Goal: Information Seeking & Learning: Check status

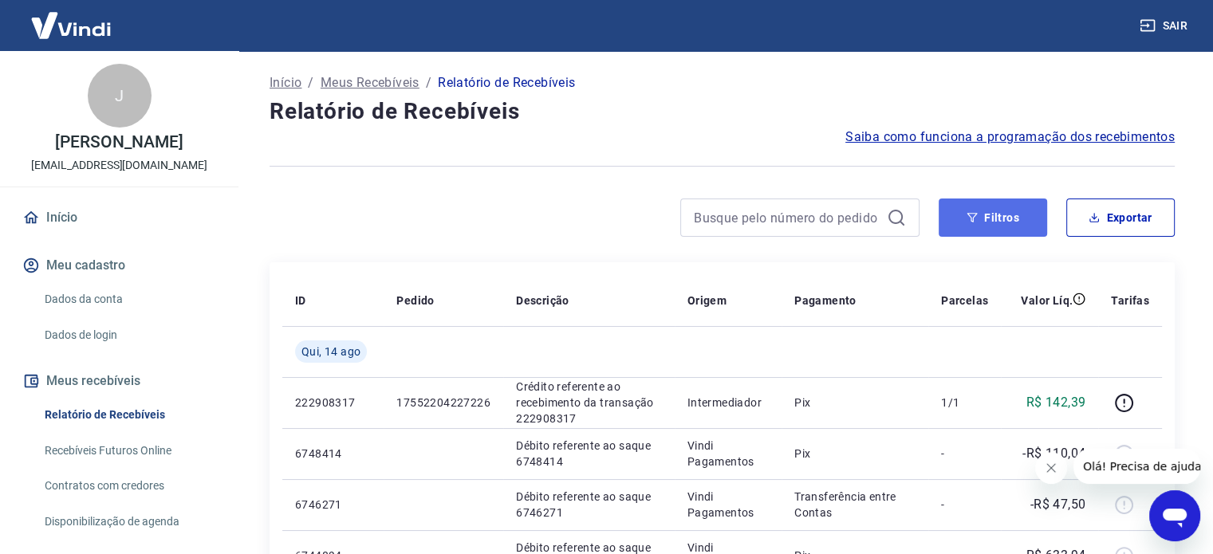
click at [1007, 233] on button "Filtros" at bounding box center [993, 218] width 108 height 38
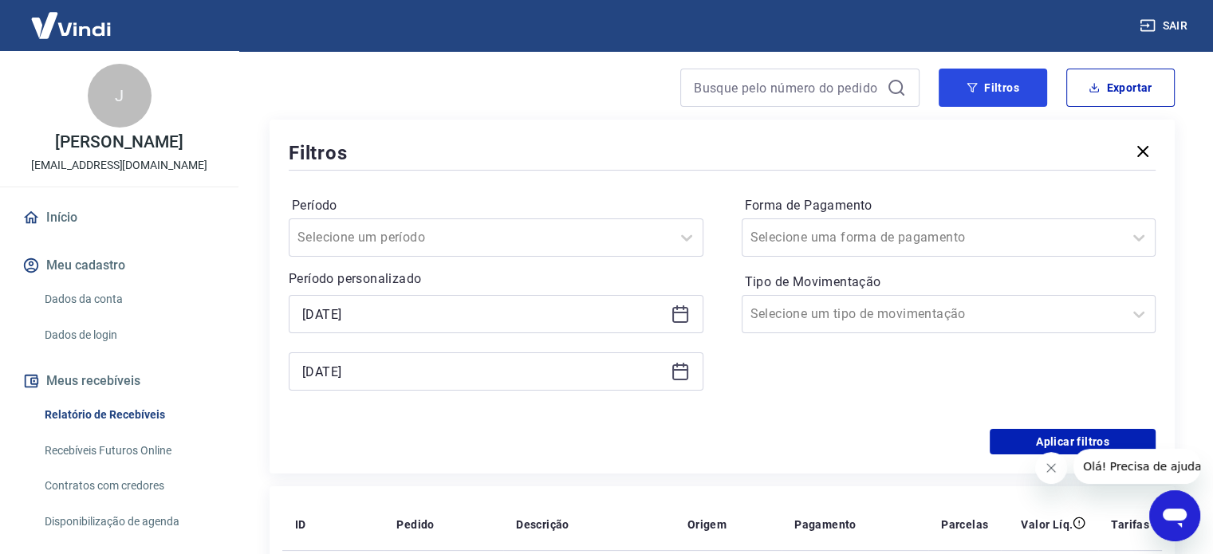
scroll to position [239, 0]
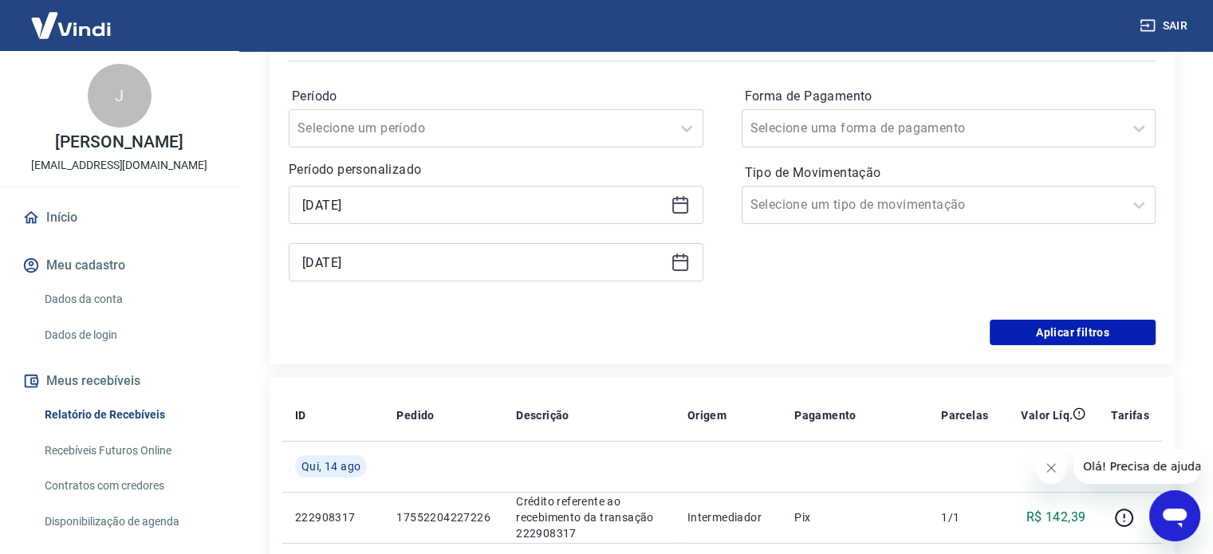
click at [691, 194] on div "[DATE]" at bounding box center [496, 205] width 415 height 38
click at [683, 205] on icon at bounding box center [680, 204] width 19 height 19
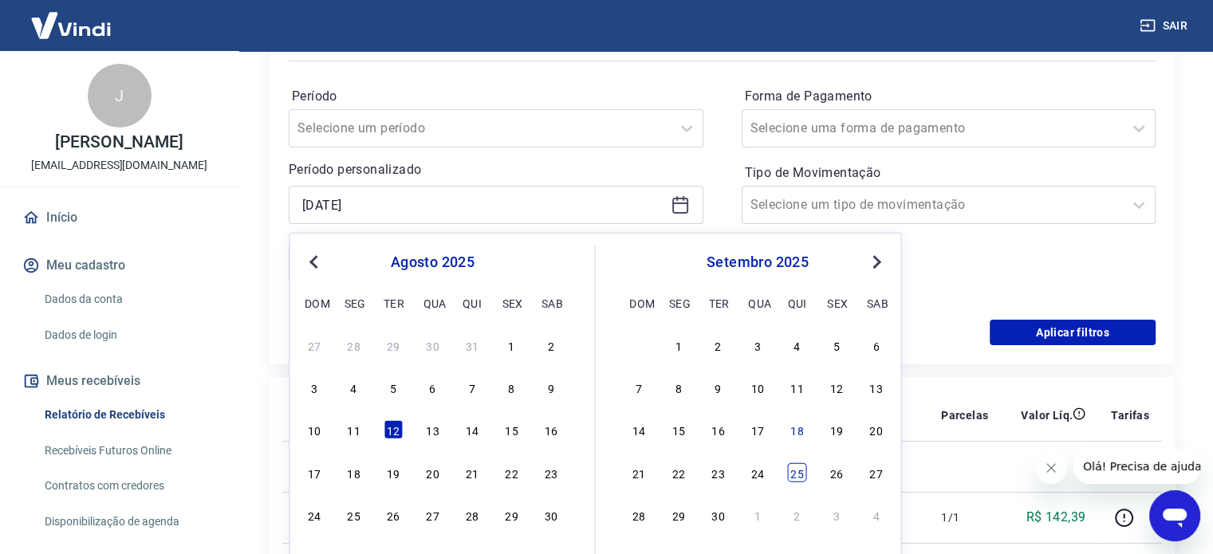
click at [793, 470] on div "25" at bounding box center [797, 472] width 19 height 19
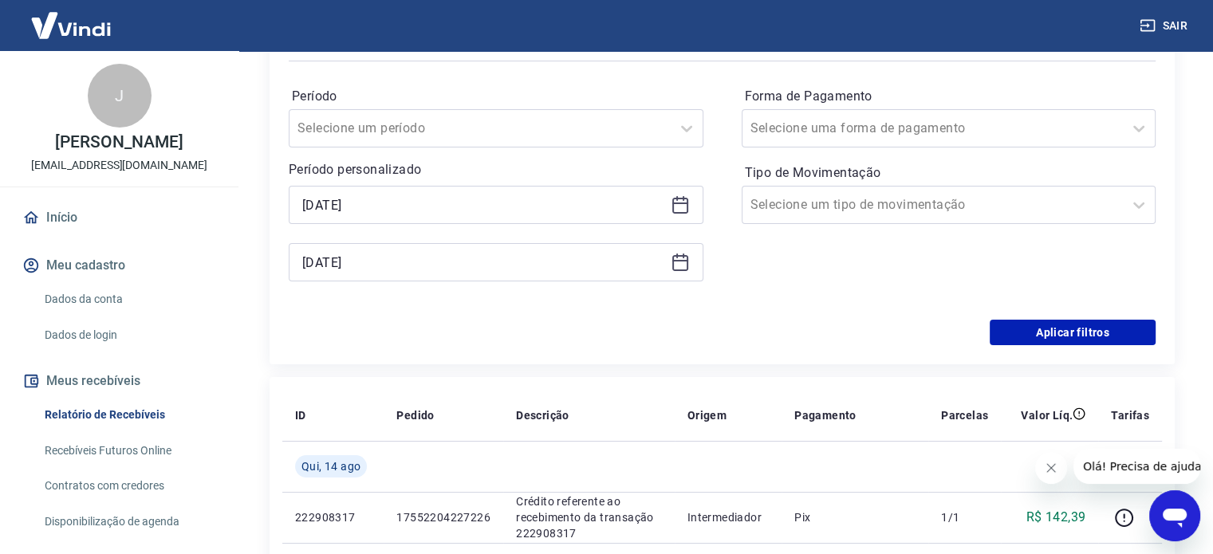
click at [678, 205] on icon at bounding box center [680, 204] width 19 height 19
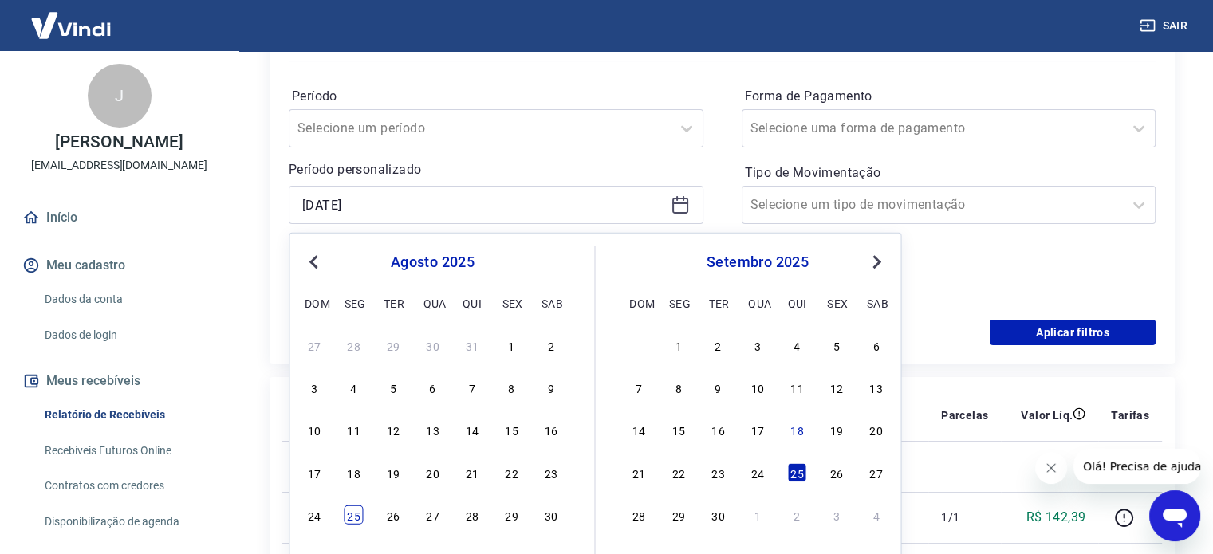
click at [355, 516] on div "25" at bounding box center [353, 515] width 19 height 19
type input "[DATE]"
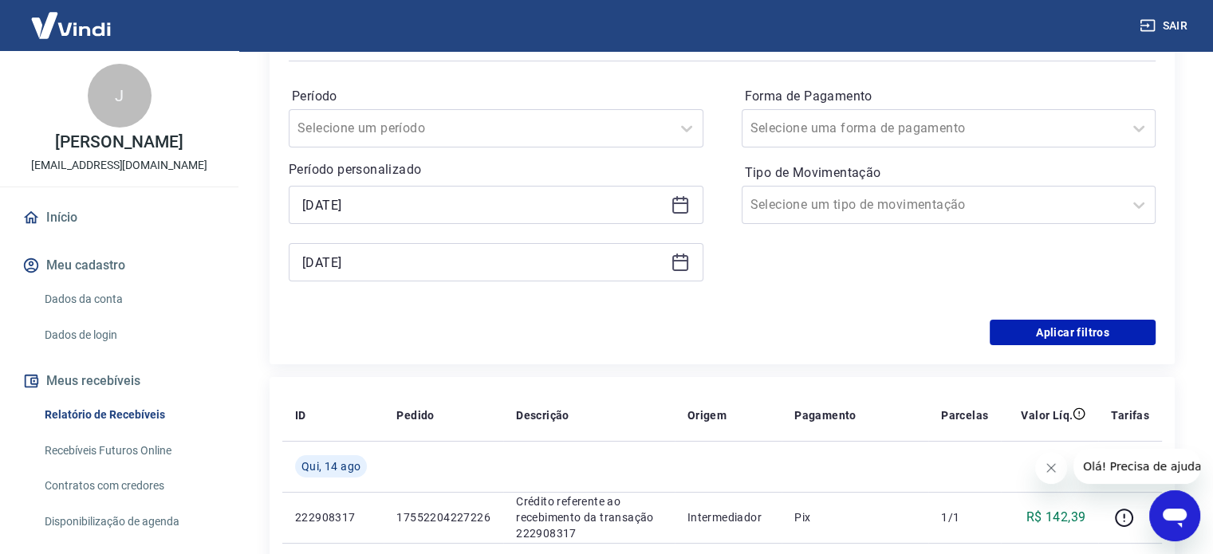
click at [675, 258] on icon at bounding box center [680, 262] width 19 height 19
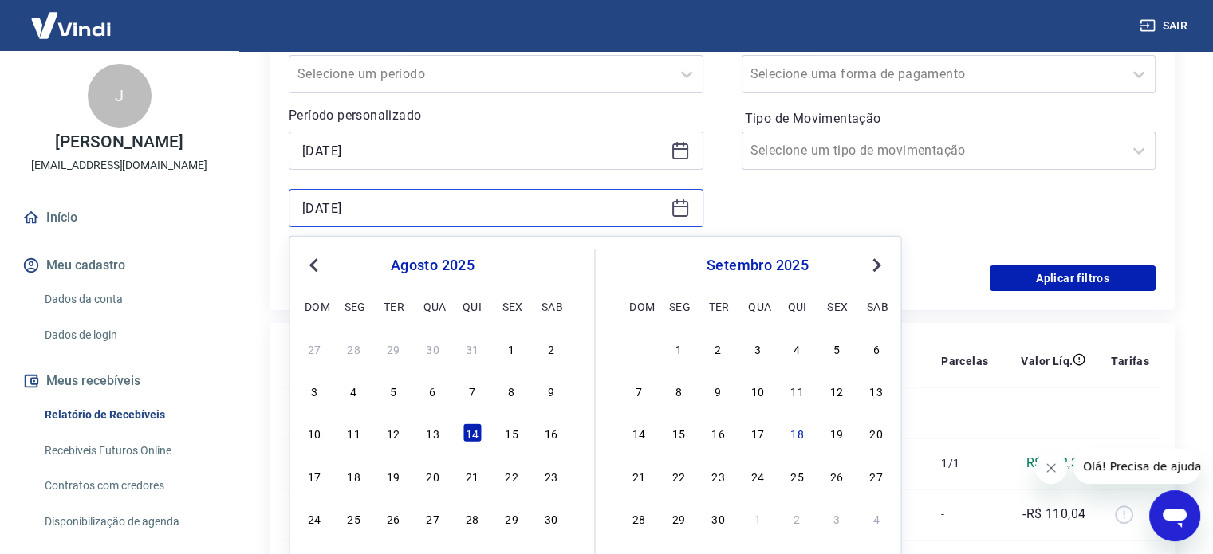
scroll to position [319, 0]
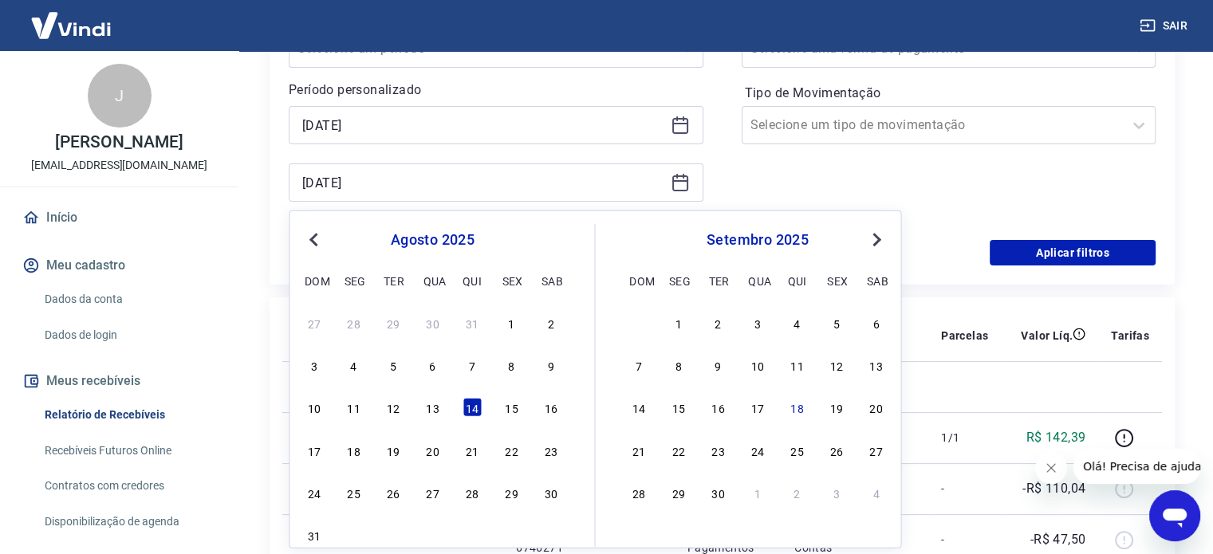
click at [372, 490] on div "24 25 26 27 28 29 30" at bounding box center [432, 492] width 260 height 23
click at [357, 490] on div "25" at bounding box center [353, 492] width 19 height 19
type input "[DATE]"
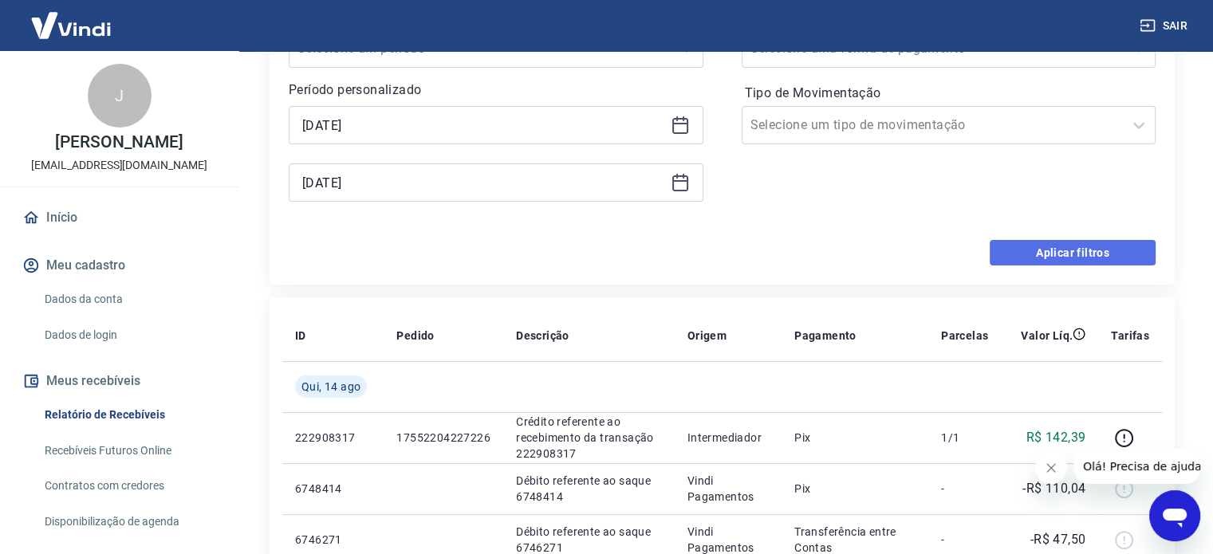
click at [1045, 246] on button "Aplicar filtros" at bounding box center [1073, 253] width 166 height 26
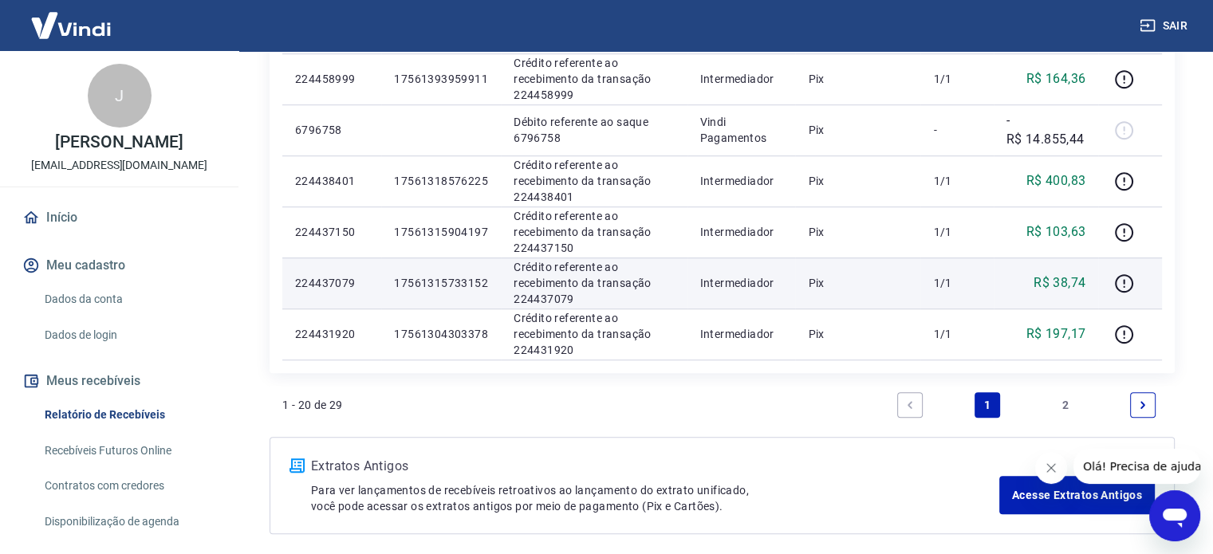
scroll to position [1104, 0]
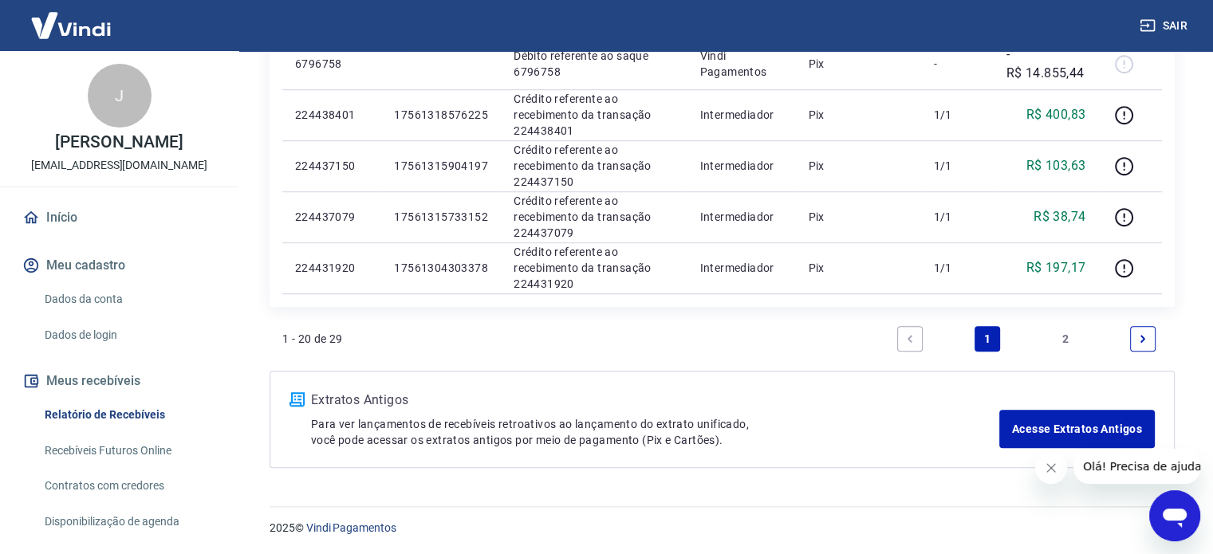
click at [1065, 332] on link "2" at bounding box center [1066, 339] width 26 height 26
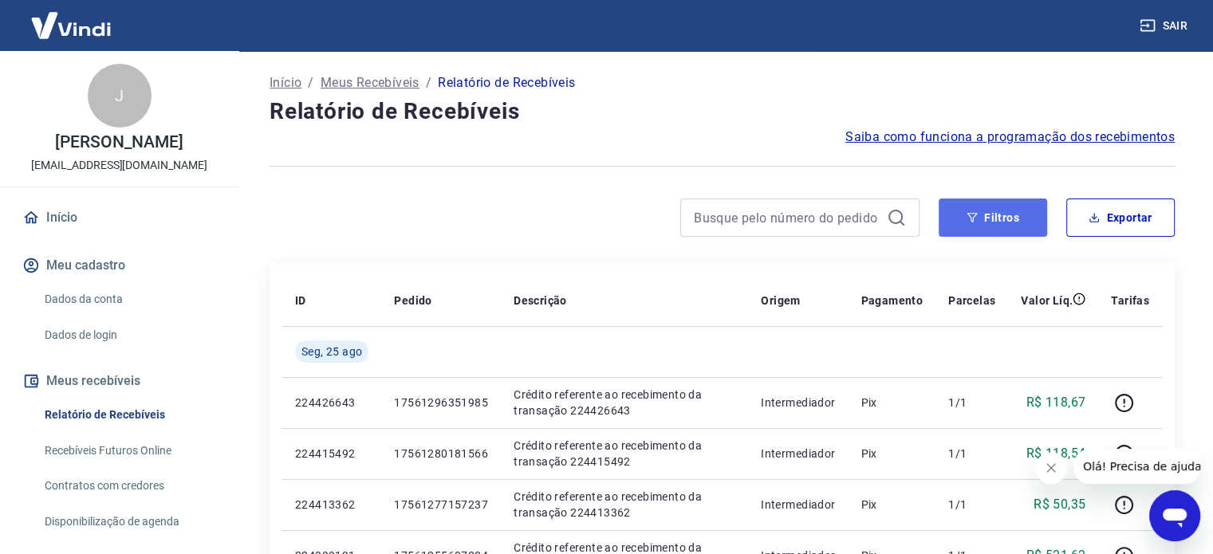
click at [1009, 215] on button "Filtros" at bounding box center [993, 218] width 108 height 38
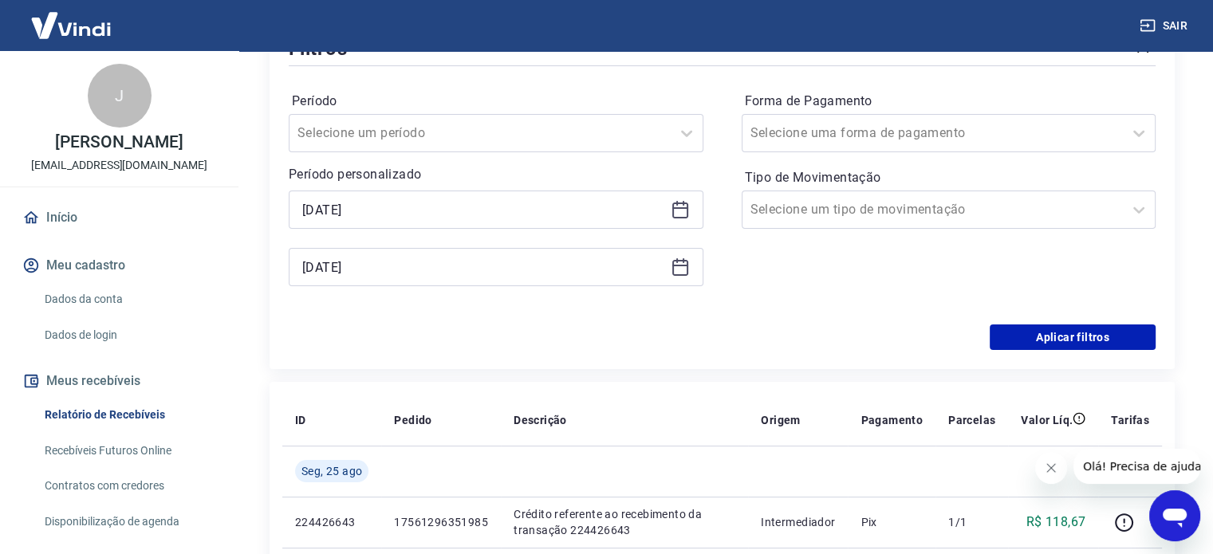
scroll to position [239, 0]
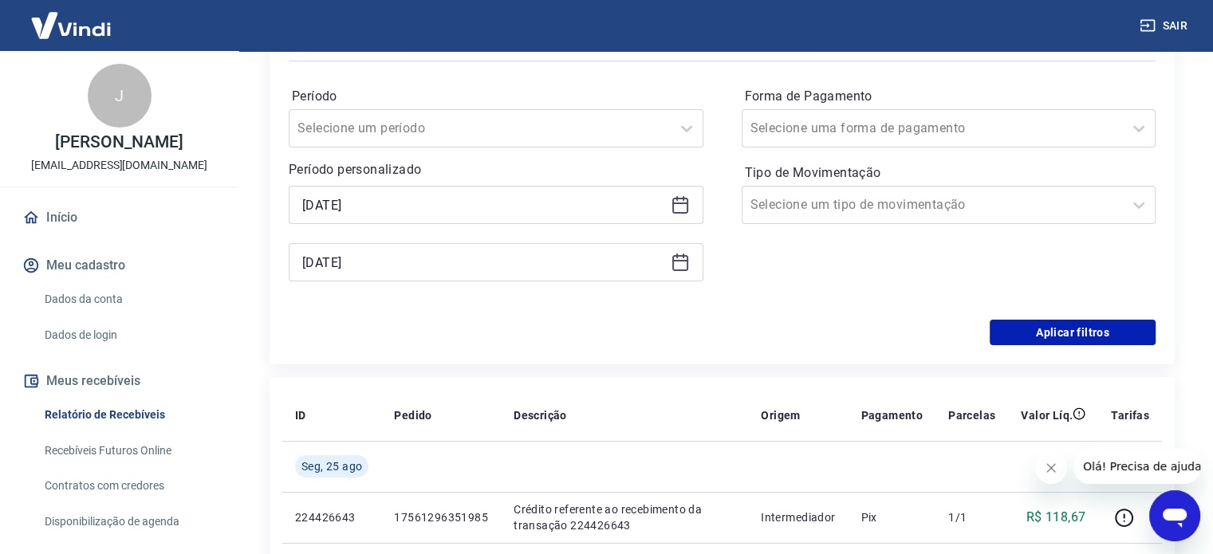
click at [680, 207] on icon at bounding box center [680, 204] width 19 height 19
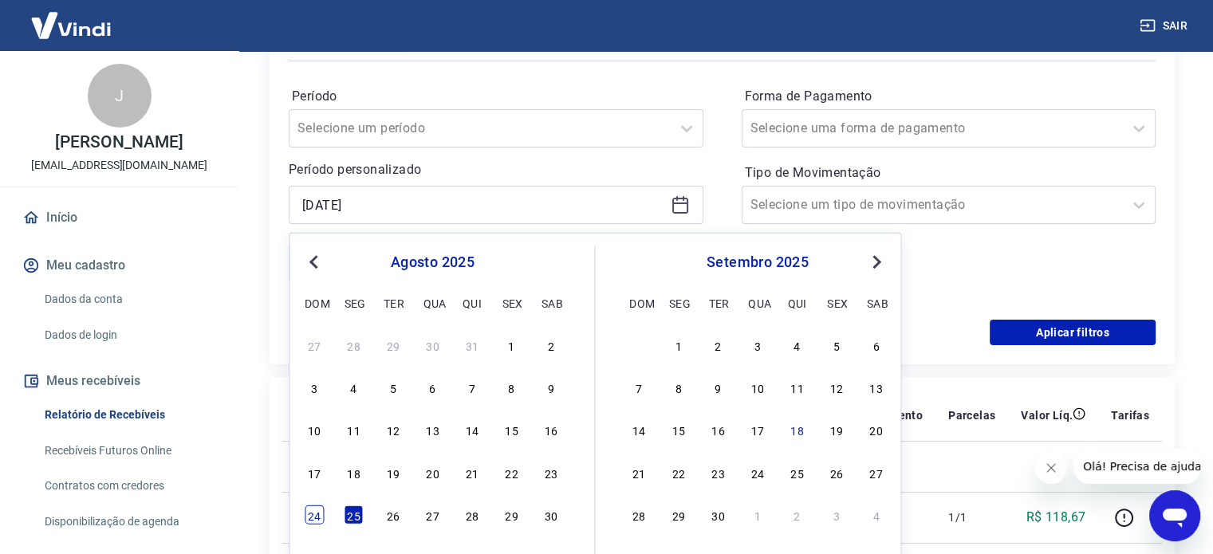
drag, startPoint x: 322, startPoint y: 525, endPoint x: 309, endPoint y: 513, distance: 18.1
click at [322, 524] on div "24 25 26 27 28 29 30" at bounding box center [432, 514] width 260 height 23
click at [309, 513] on div "24" at bounding box center [314, 515] width 19 height 19
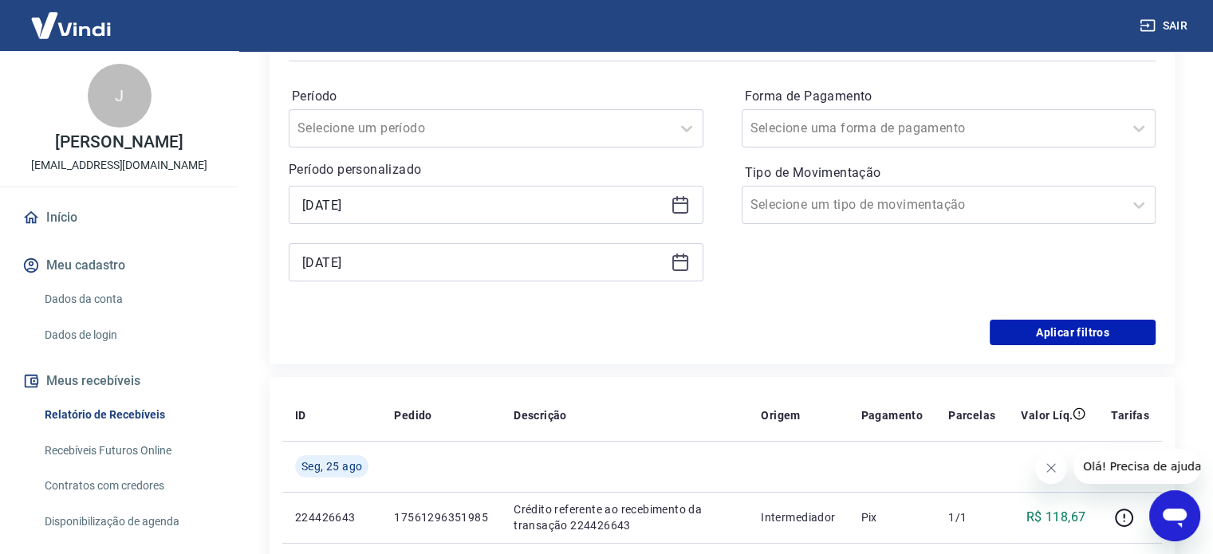
click at [679, 219] on div "[DATE]" at bounding box center [496, 205] width 415 height 38
click at [679, 213] on icon at bounding box center [680, 206] width 16 height 16
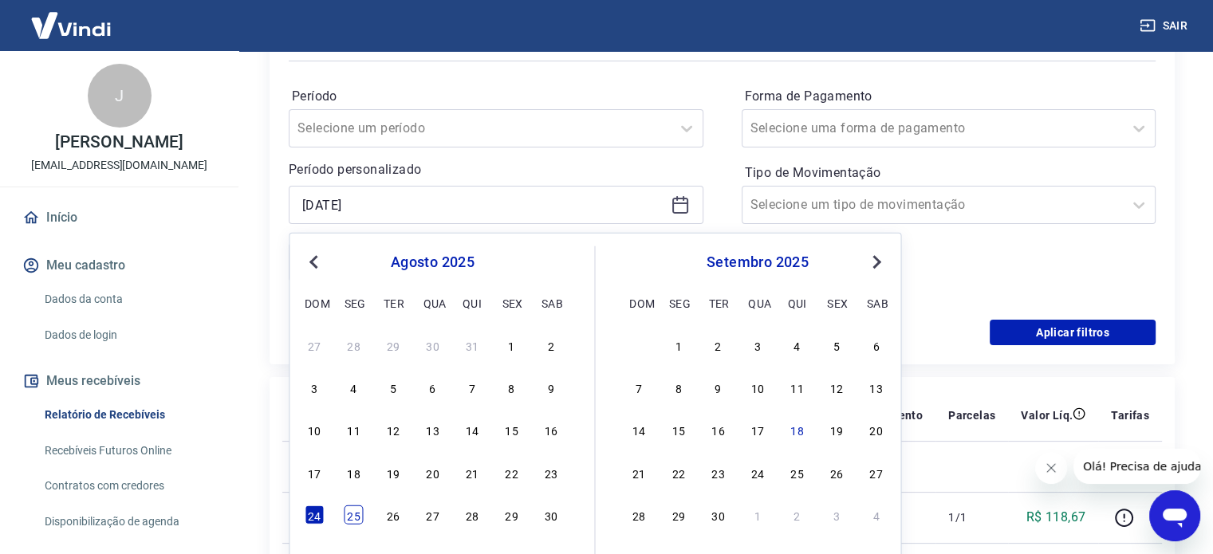
click at [355, 518] on div "25" at bounding box center [353, 515] width 19 height 19
type input "[DATE]"
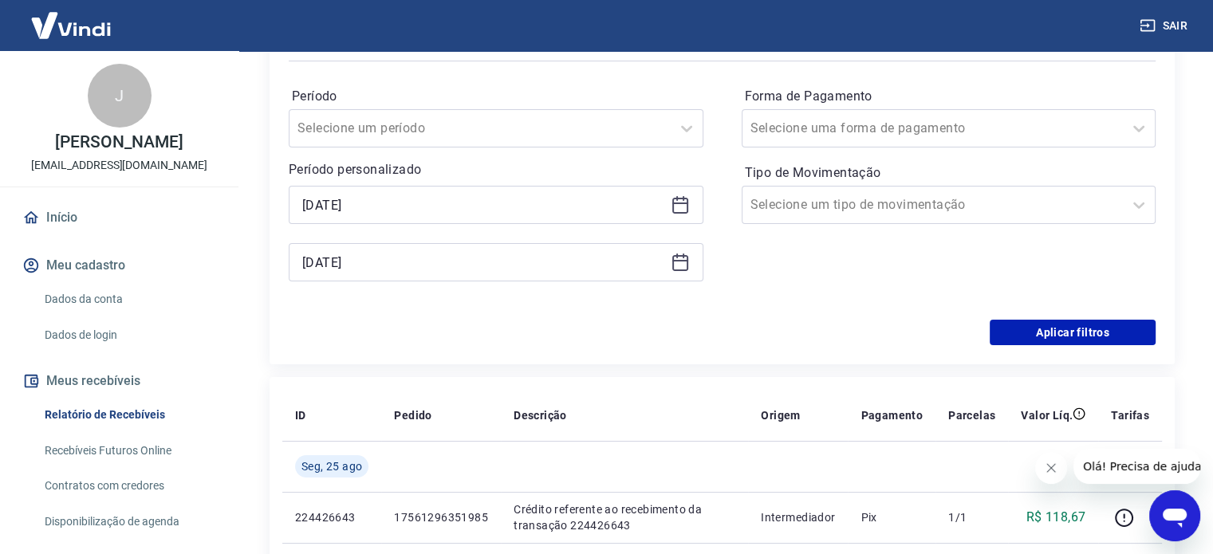
click at [684, 262] on icon at bounding box center [680, 262] width 19 height 19
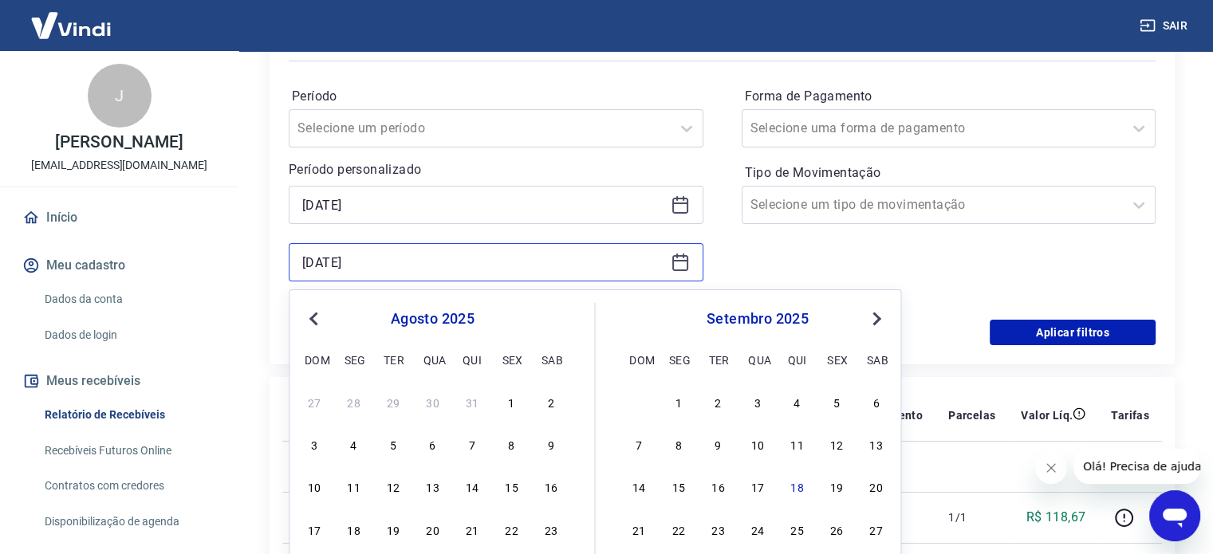
scroll to position [319, 0]
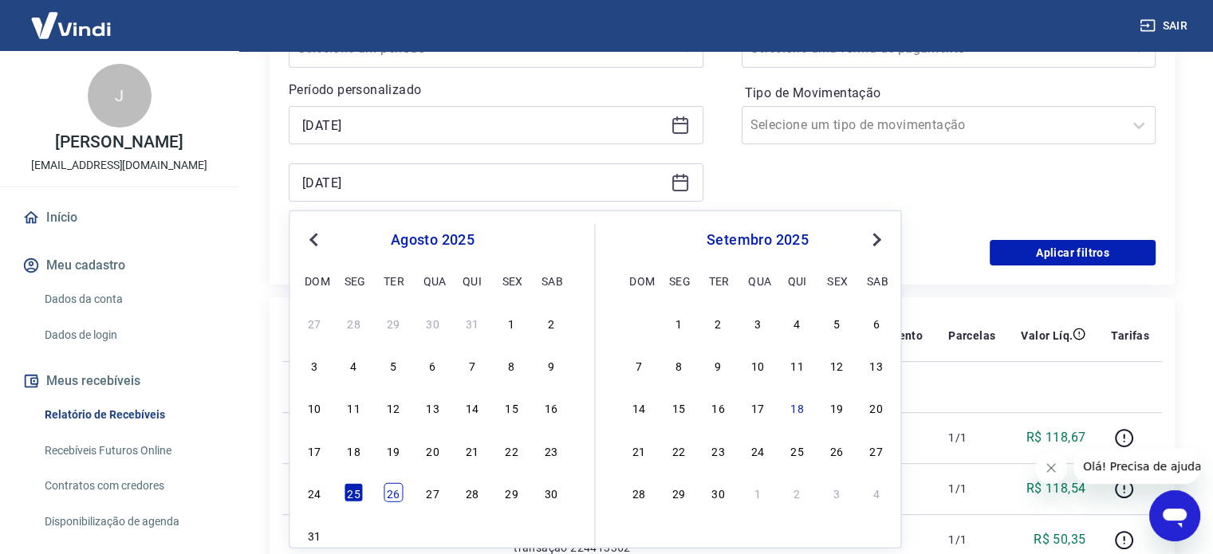
click at [392, 494] on div "26" at bounding box center [393, 492] width 19 height 19
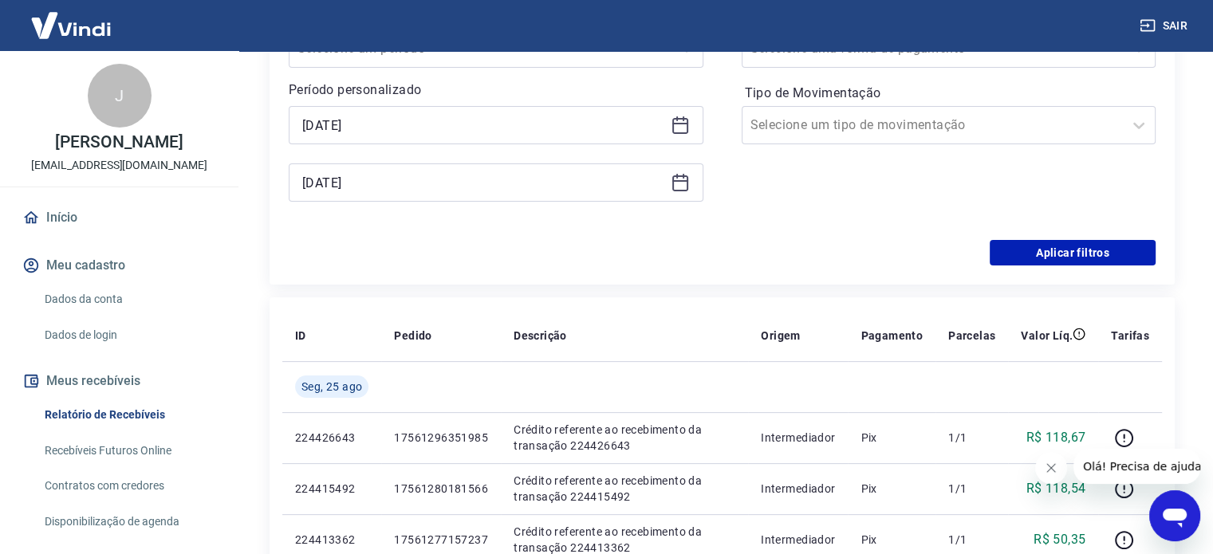
type input "[DATE]"
click at [1058, 248] on button "Aplicar filtros" at bounding box center [1073, 253] width 166 height 26
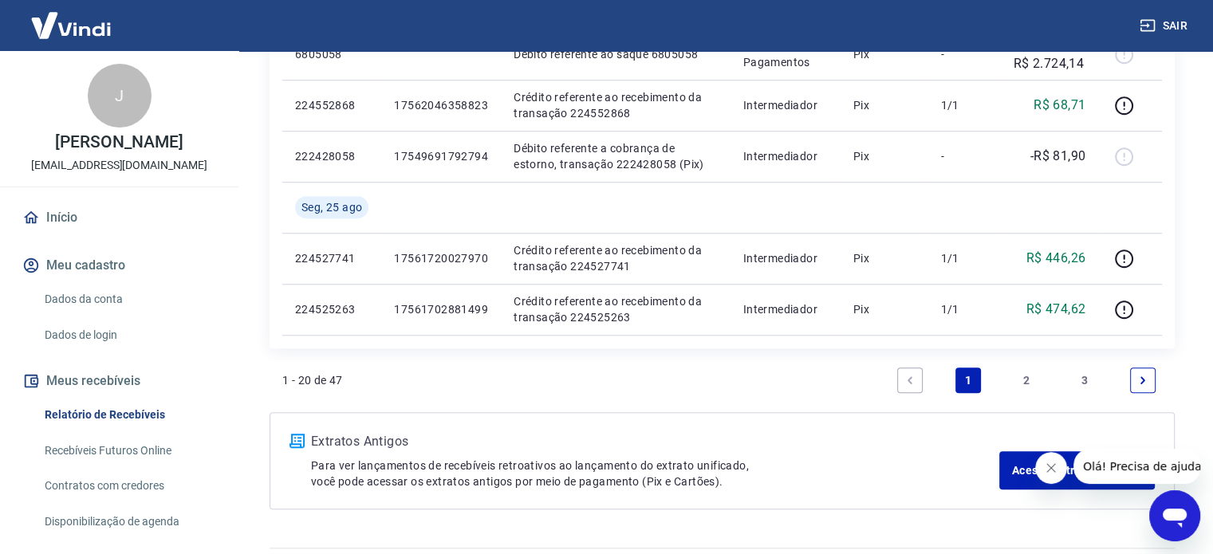
scroll to position [1076, 0]
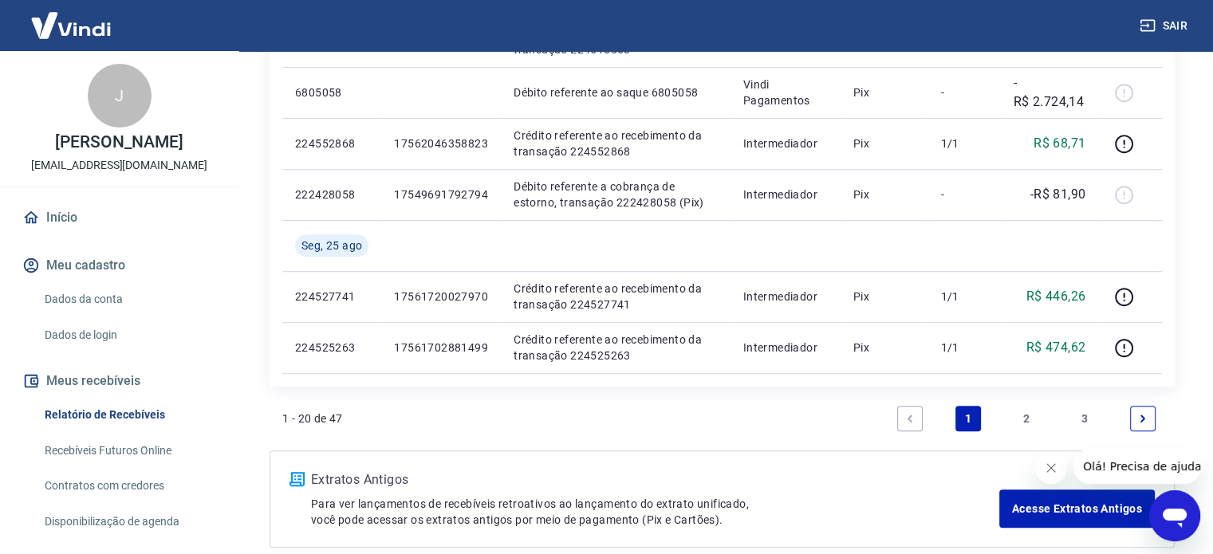
click at [1021, 420] on link "2" at bounding box center [1027, 419] width 26 height 26
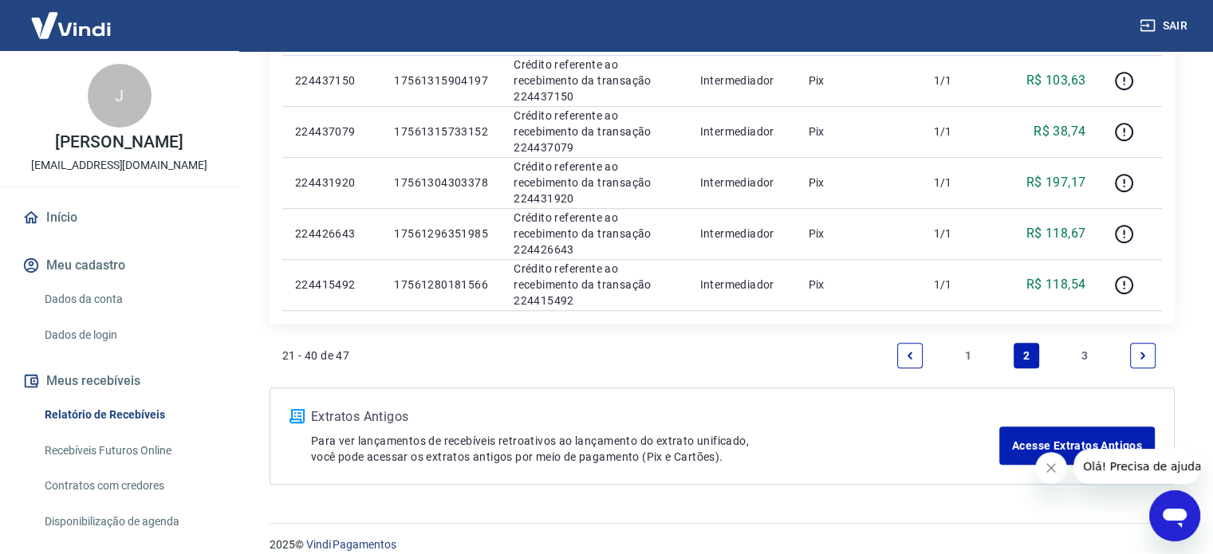
scroll to position [1104, 0]
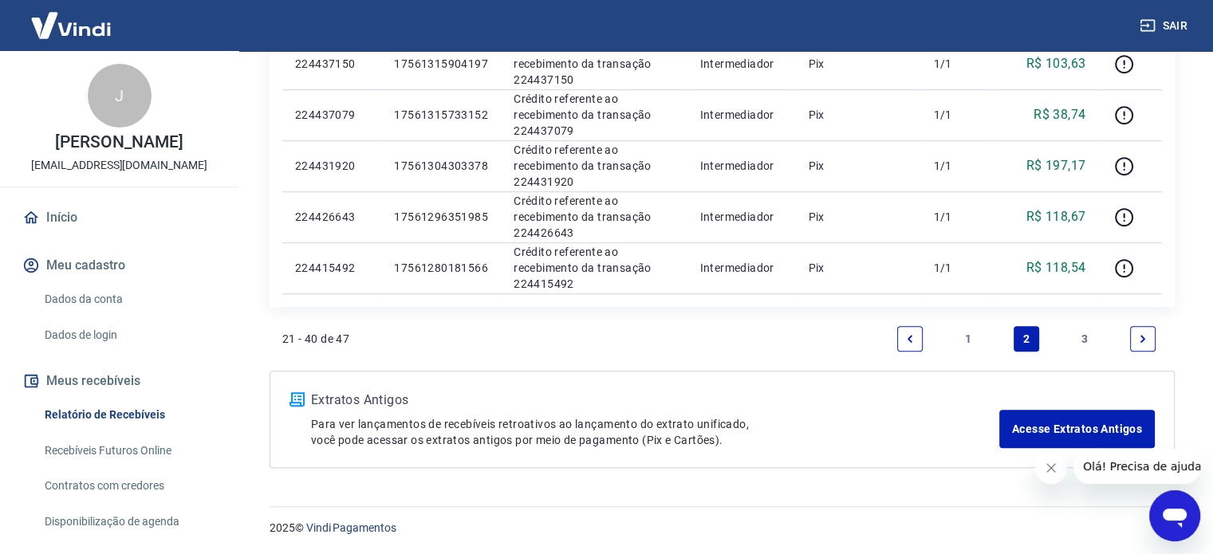
click at [1081, 337] on link "3" at bounding box center [1085, 339] width 26 height 26
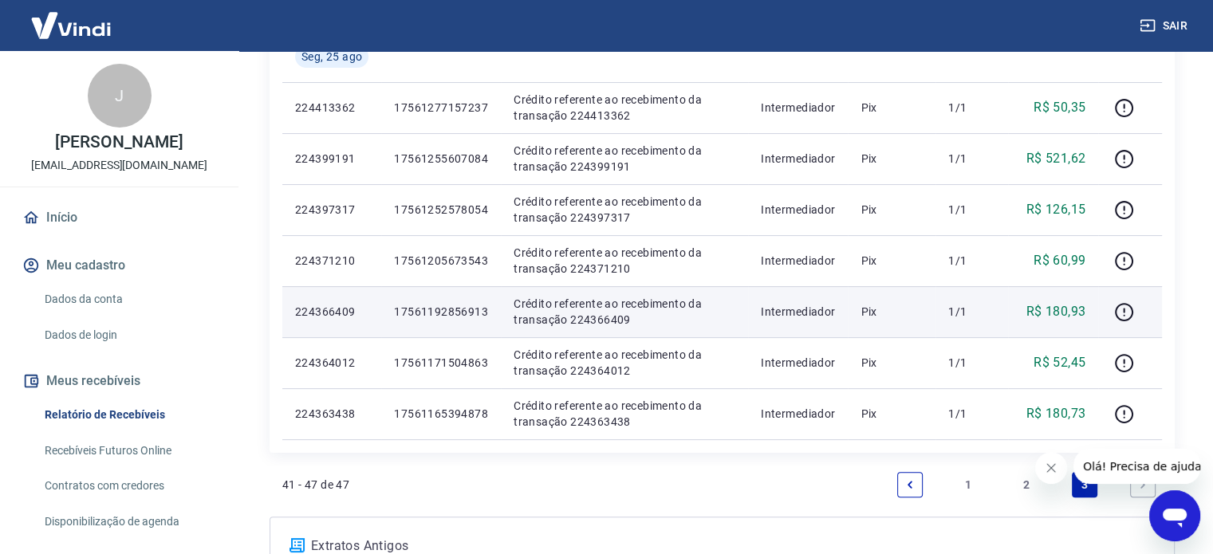
scroll to position [399, 0]
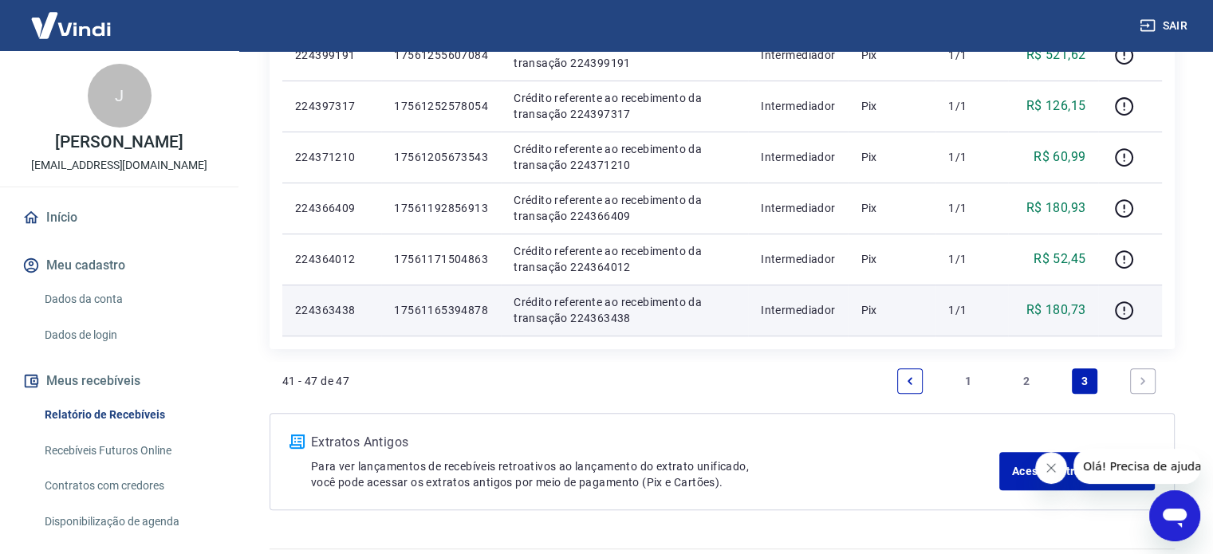
click at [1059, 310] on p "R$ 180,73" at bounding box center [1056, 310] width 60 height 19
copy p "180,73"
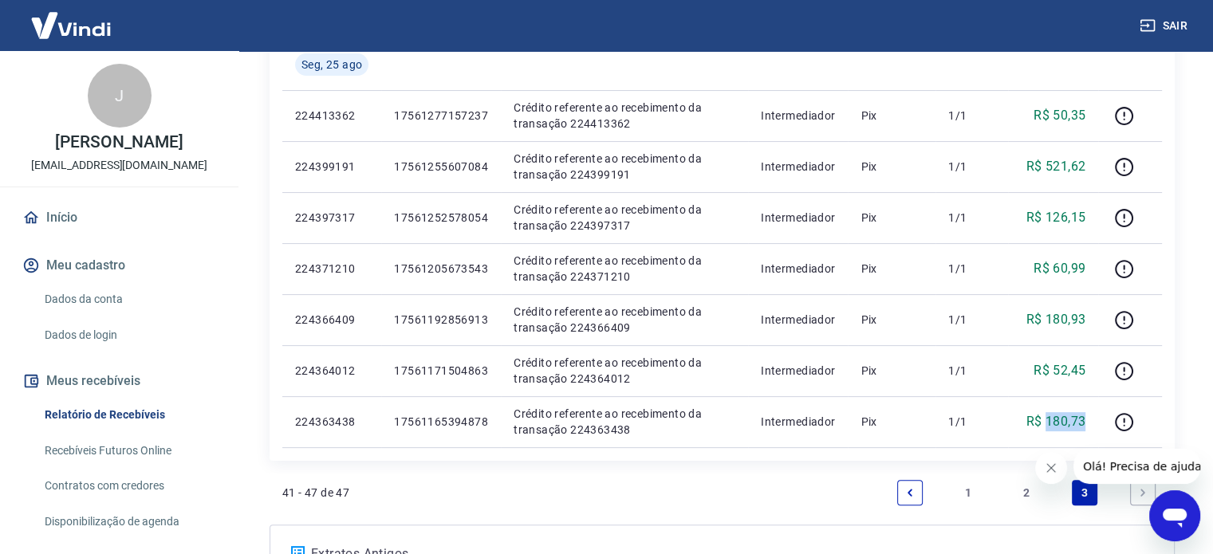
scroll to position [319, 0]
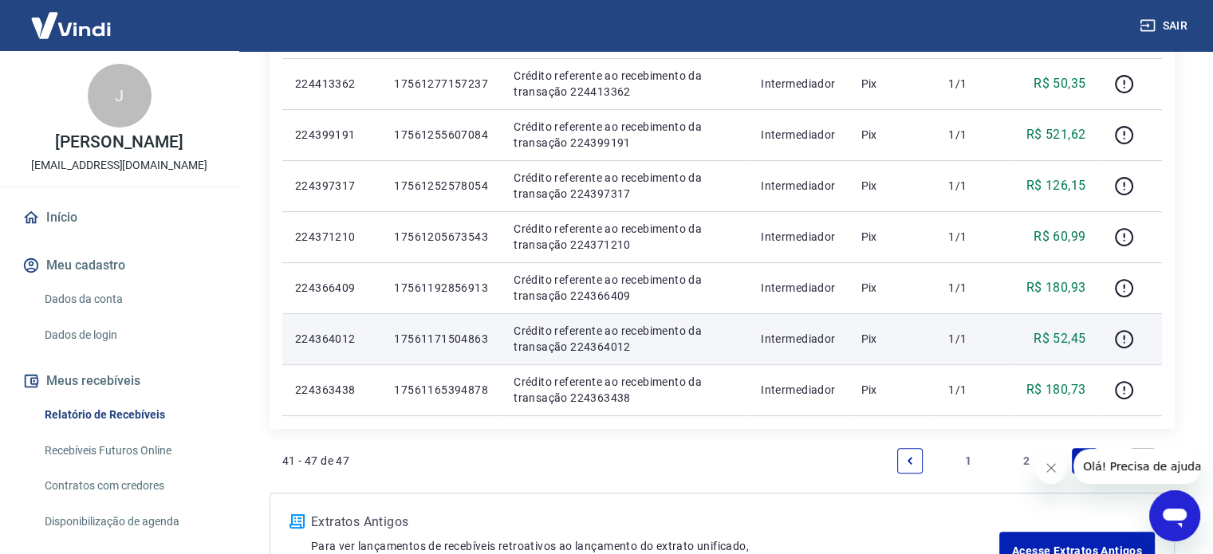
click at [1067, 340] on p "R$ 52,45" at bounding box center [1059, 338] width 52 height 19
copy p "52,45"
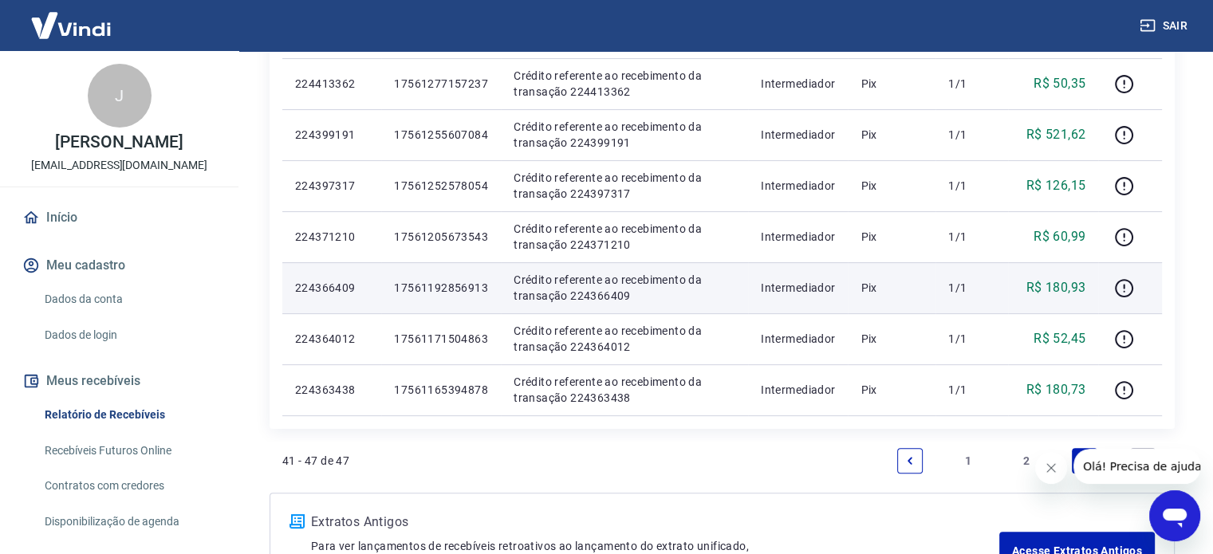
click at [1075, 289] on p "R$ 180,93" at bounding box center [1056, 287] width 60 height 19
copy p "180,93"
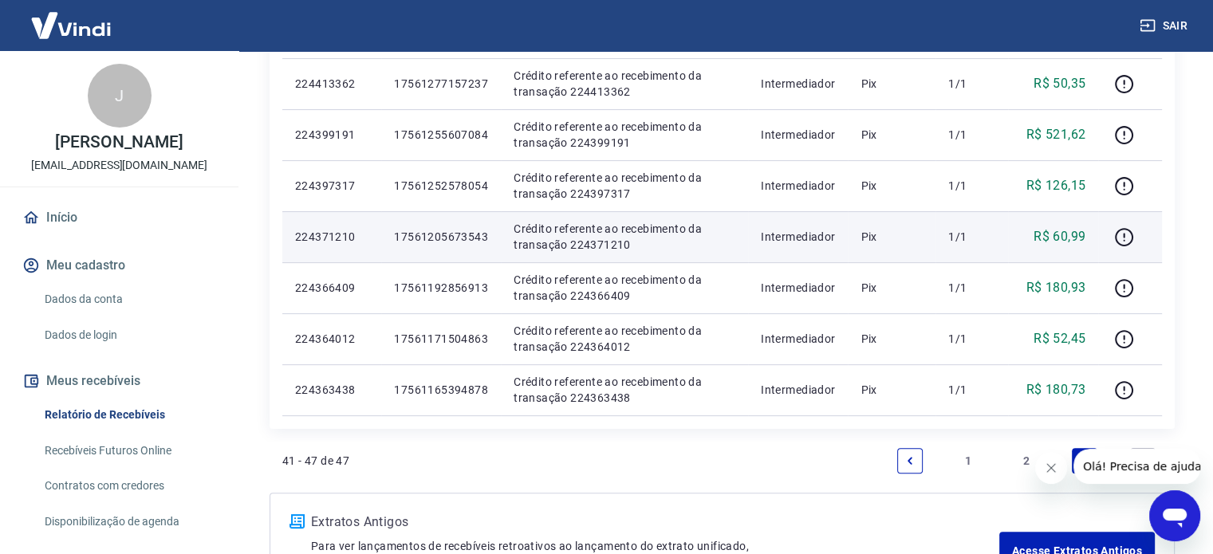
click at [1076, 232] on p "R$ 60,99" at bounding box center [1059, 236] width 52 height 19
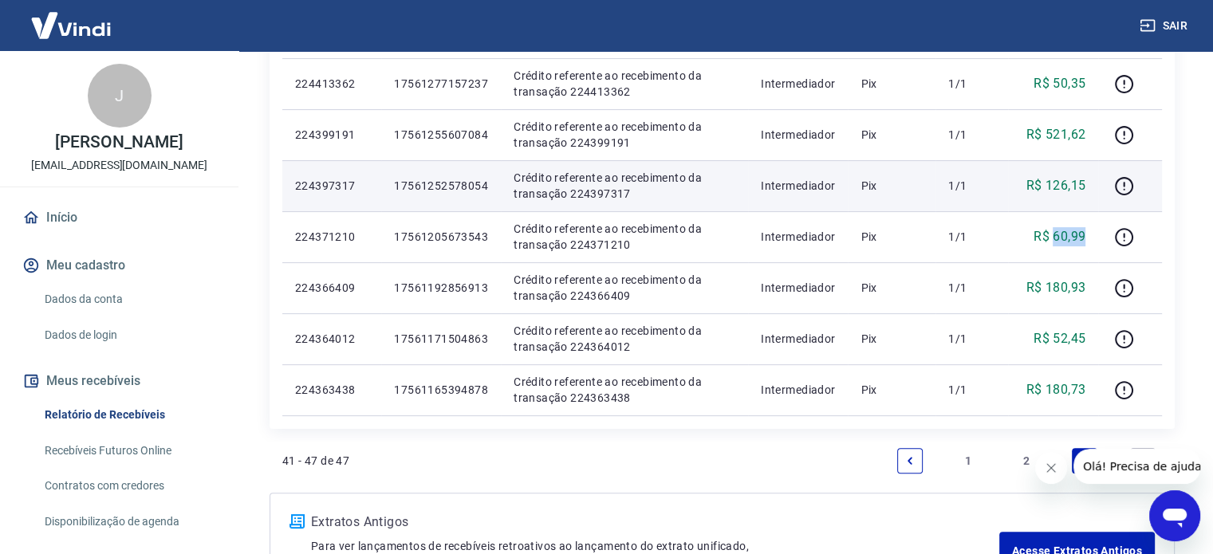
copy p "60,99"
click at [1053, 185] on p "R$ 126,15" at bounding box center [1056, 185] width 60 height 19
copy p "126,15"
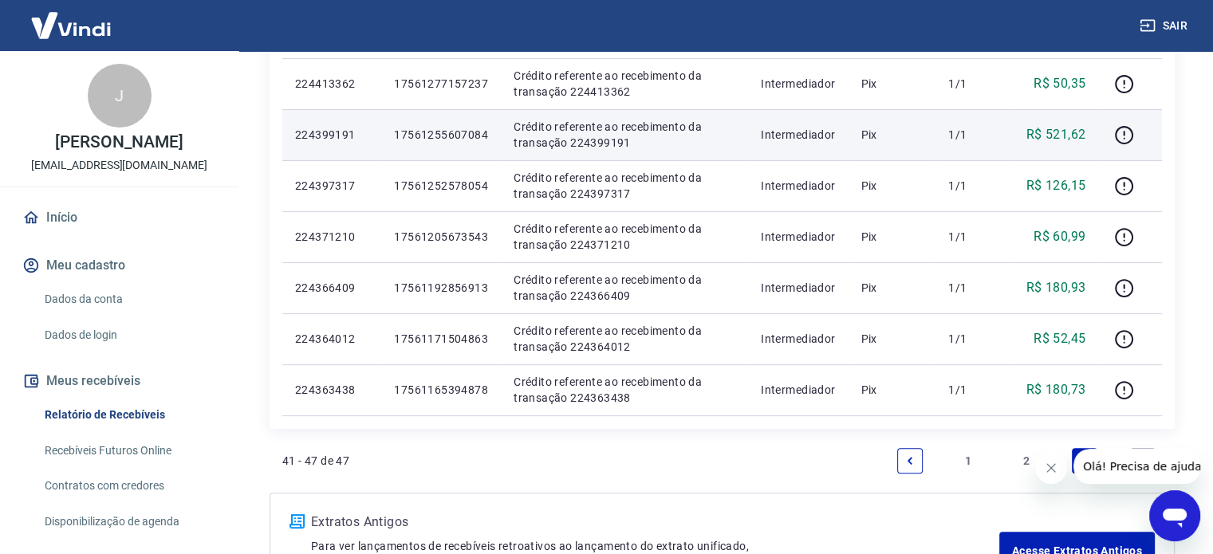
click at [1062, 126] on p "R$ 521,62" at bounding box center [1056, 134] width 60 height 19
click at [1064, 131] on p "R$ 521,62" at bounding box center [1056, 134] width 60 height 19
copy p "521,62"
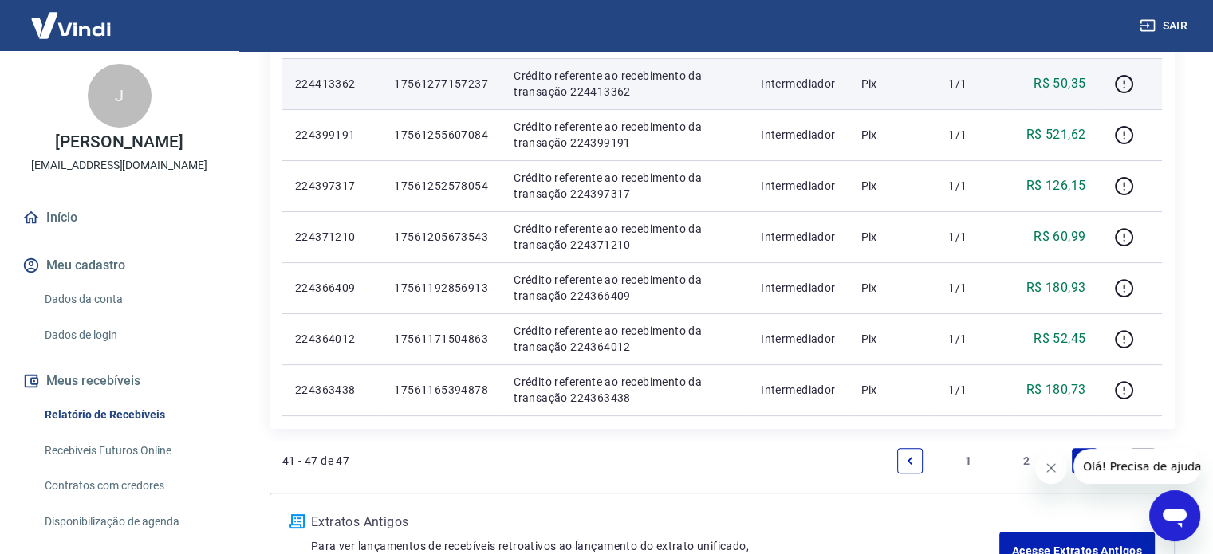
click at [1072, 82] on p "R$ 50,35" at bounding box center [1059, 83] width 52 height 19
copy p "50,35"
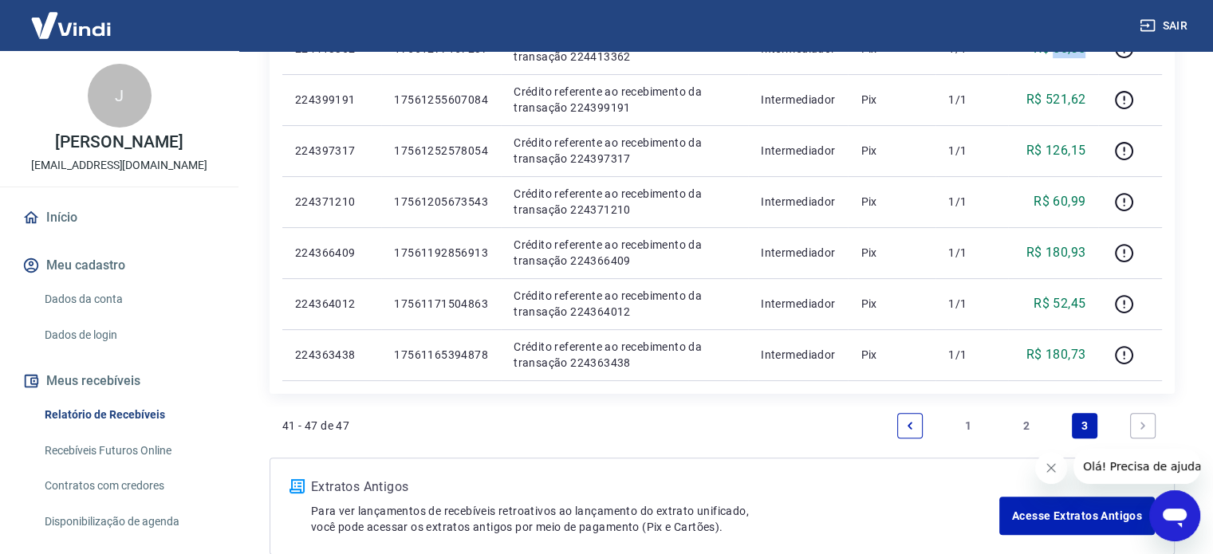
scroll to position [399, 0]
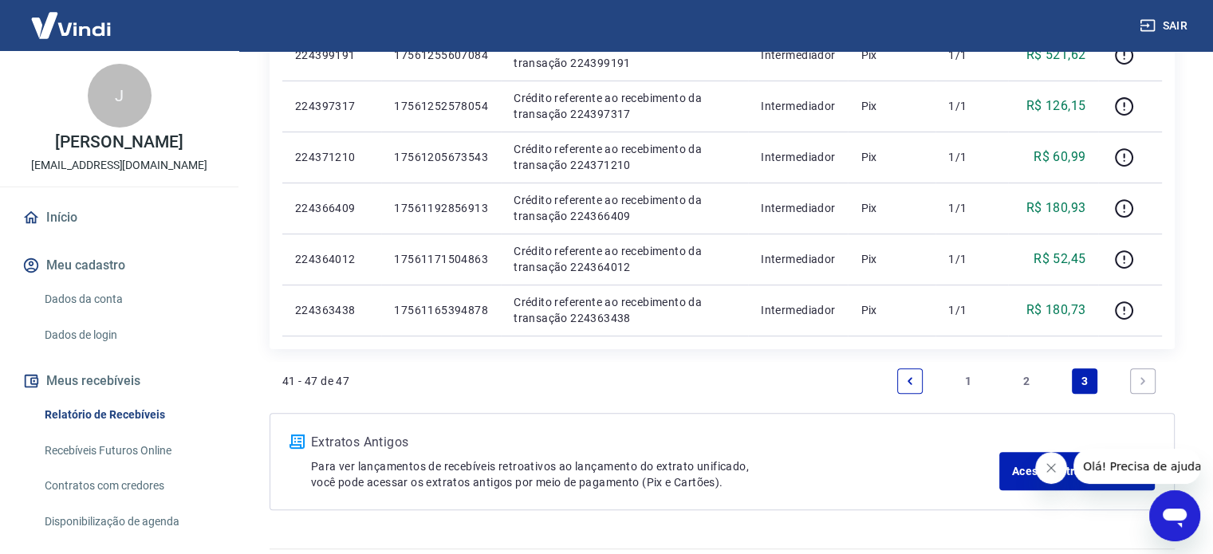
click at [1018, 379] on link "2" at bounding box center [1027, 381] width 26 height 26
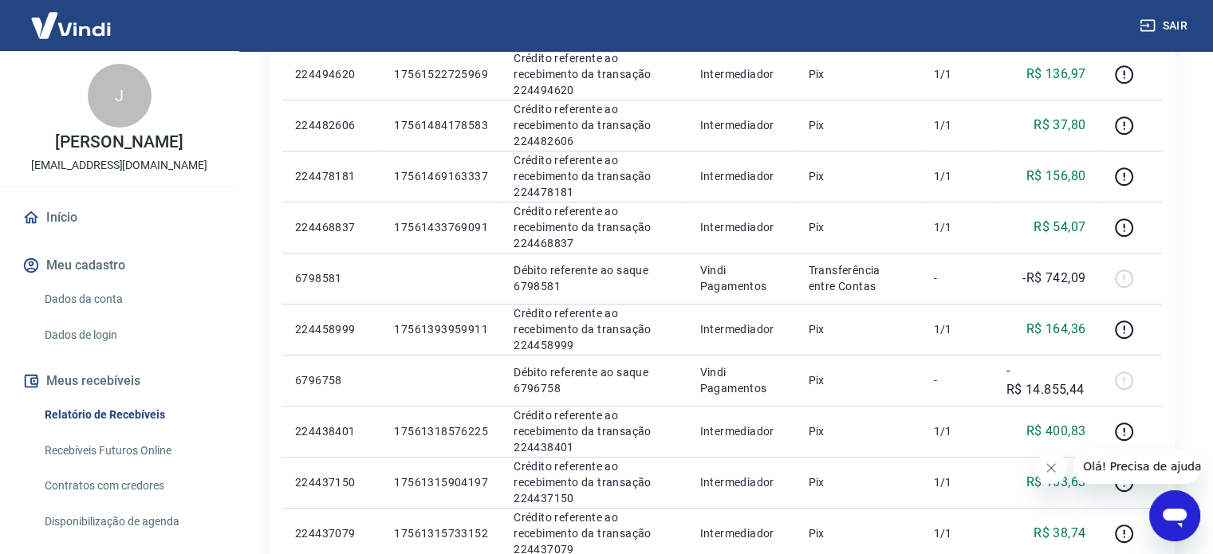
scroll to position [1104, 0]
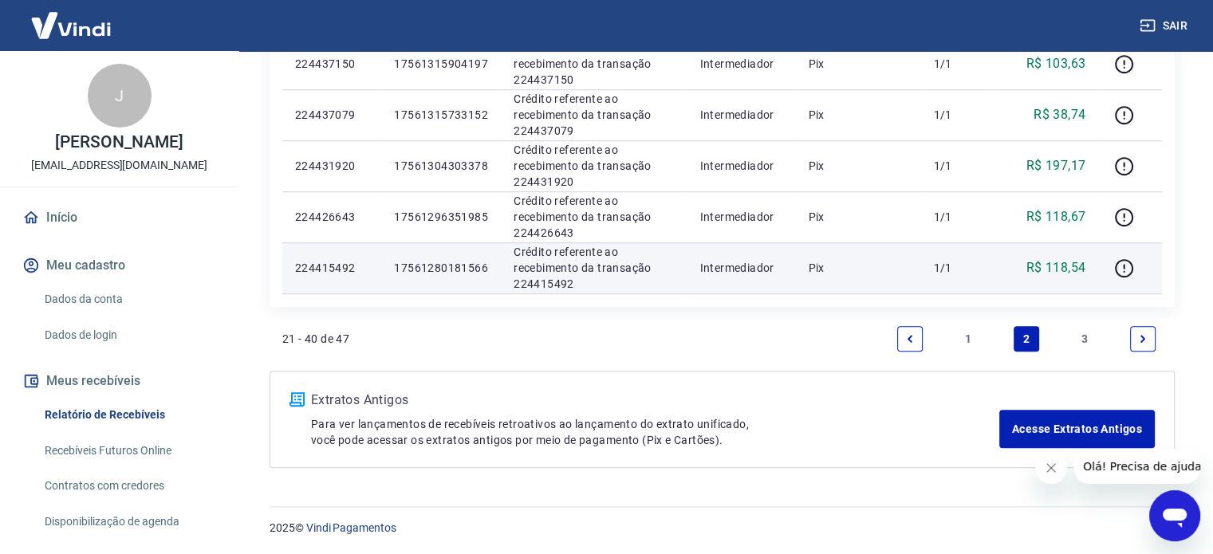
click at [1068, 264] on p "R$ 118,54" at bounding box center [1056, 267] width 60 height 19
copy p "118,54"
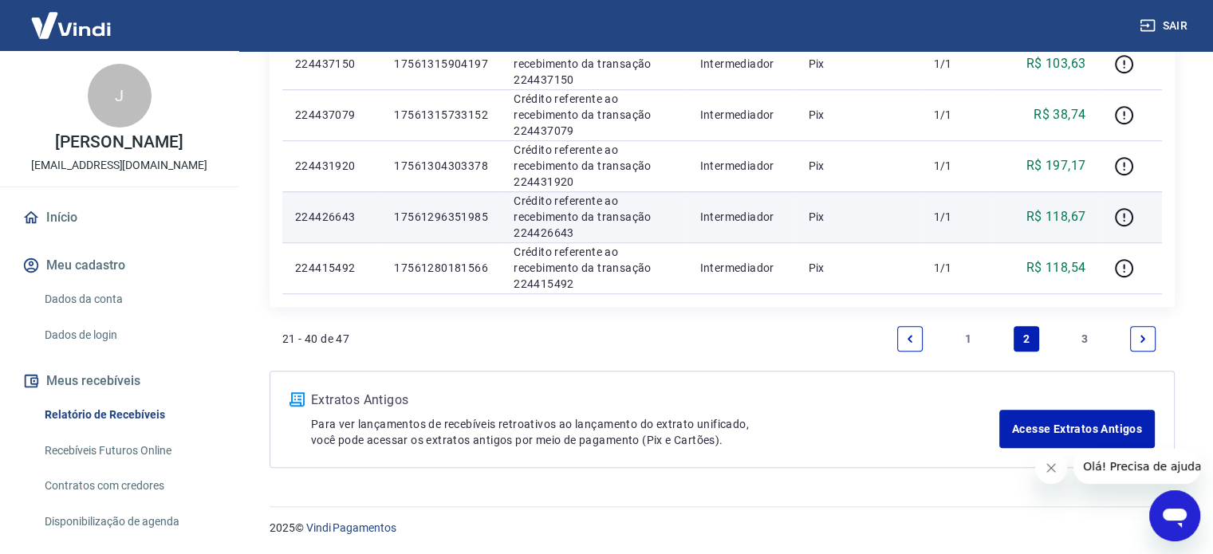
click at [1065, 216] on p "R$ 118,67" at bounding box center [1056, 216] width 60 height 19
copy p "118,67"
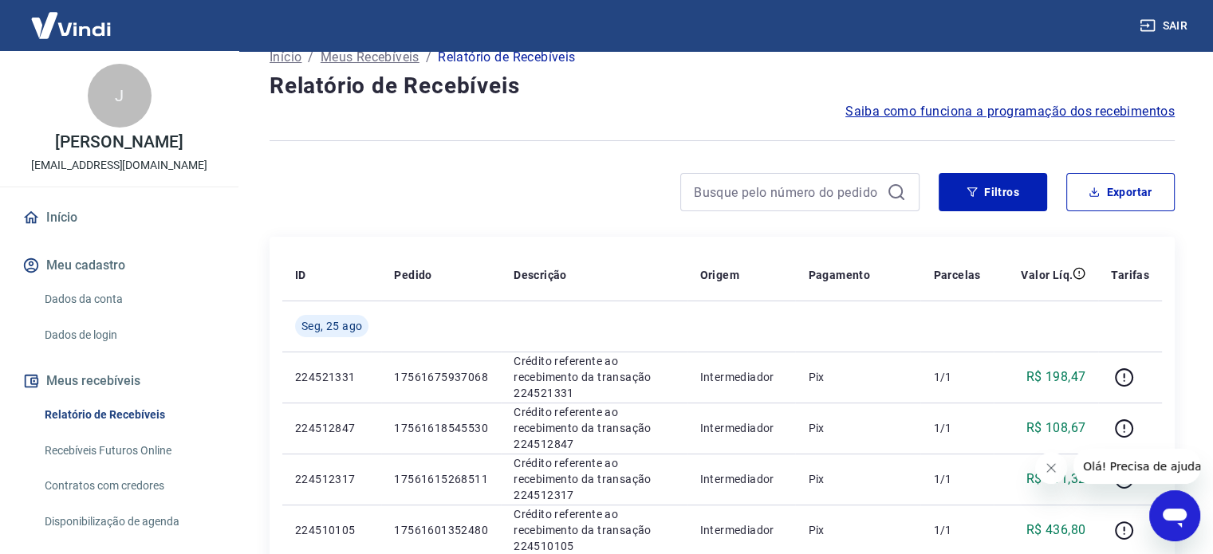
scroll to position [0, 0]
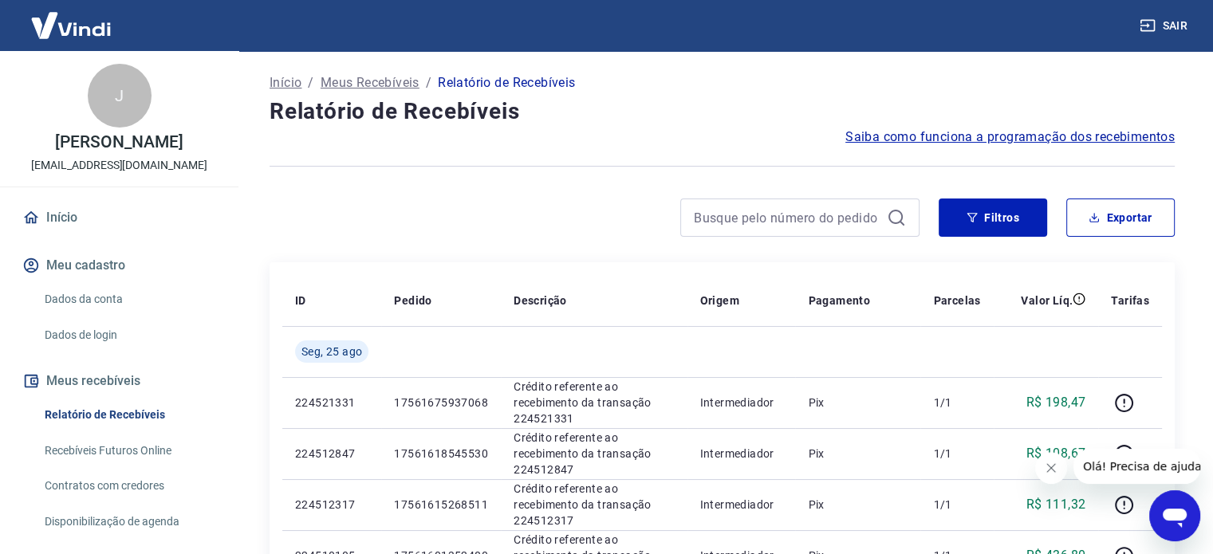
click at [986, 210] on button "Filtros" at bounding box center [993, 218] width 108 height 38
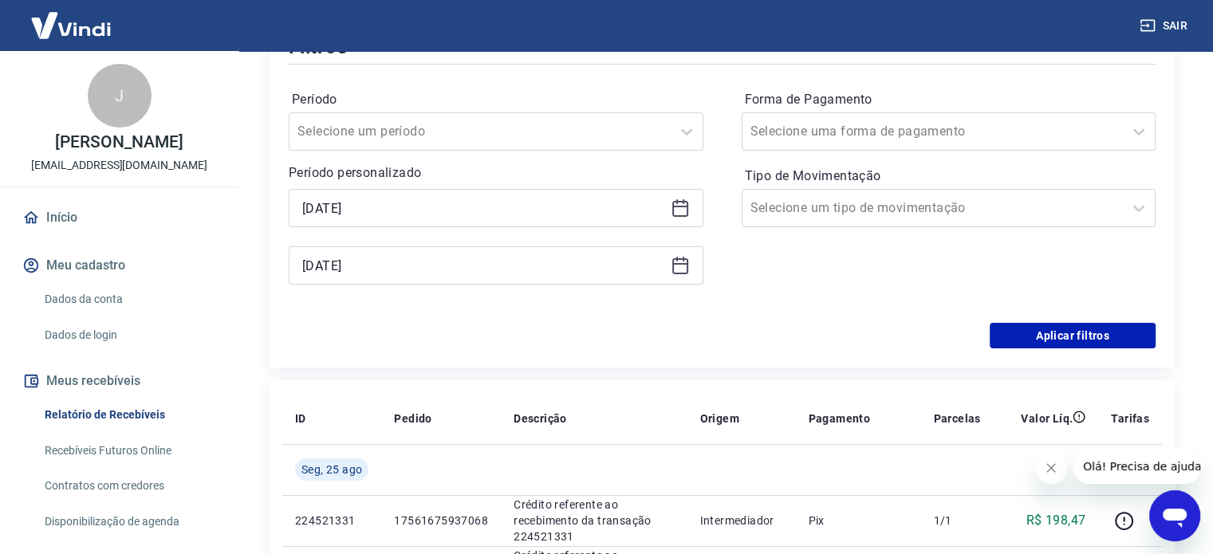
scroll to position [239, 0]
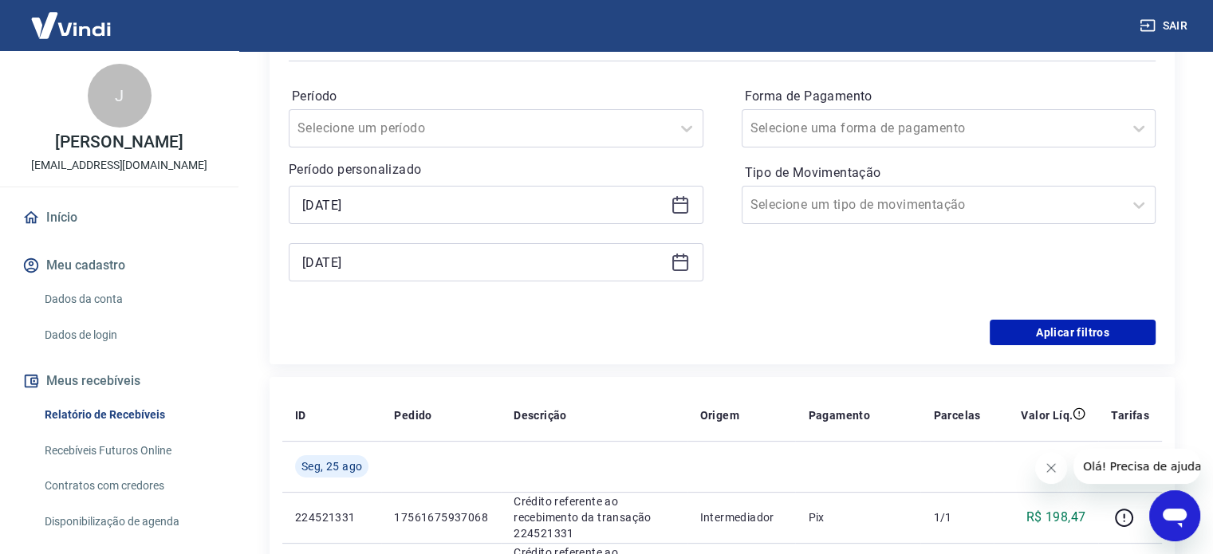
click at [801, 276] on div "Forma de Pagamento Selecione uma forma de pagamento Tipo de Movimentação Seleci…" at bounding box center [949, 192] width 415 height 217
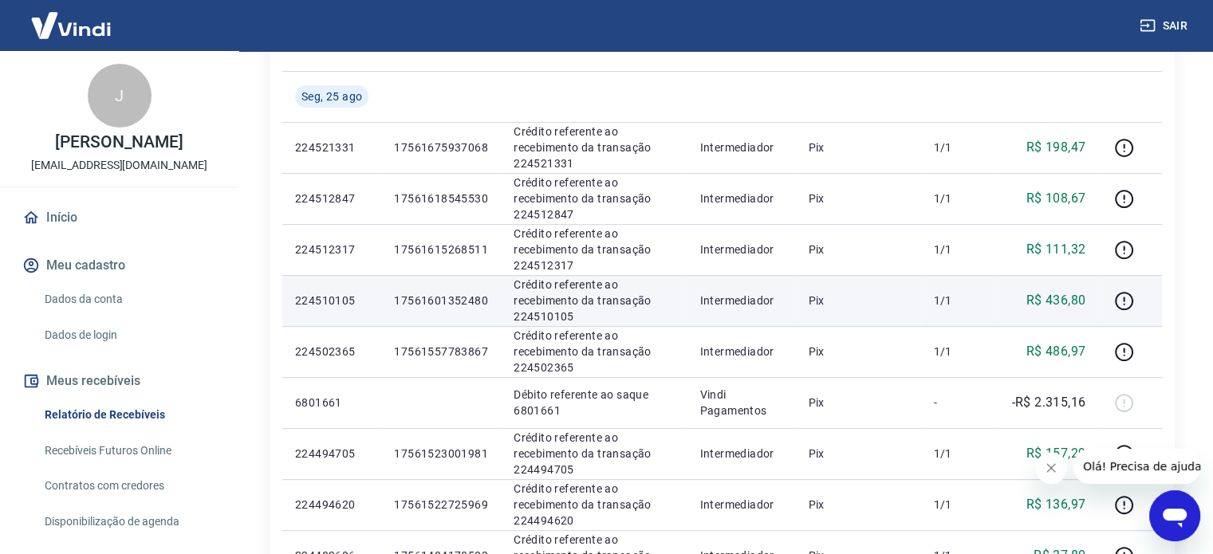
scroll to position [581, 0]
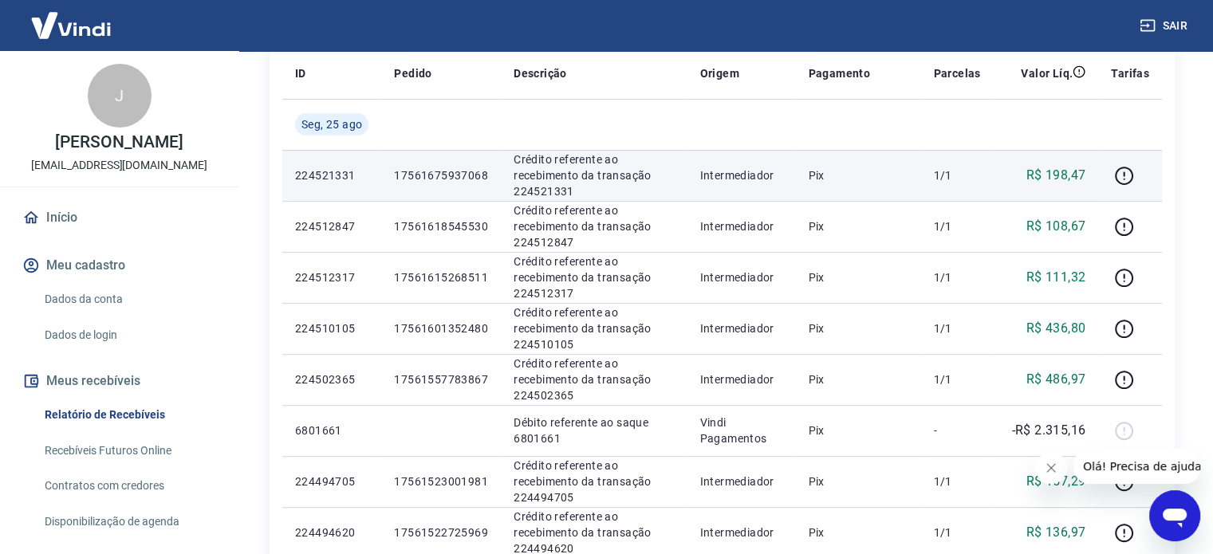
click at [1067, 175] on p "R$ 198,47" at bounding box center [1056, 175] width 60 height 19
copy p "198,47"
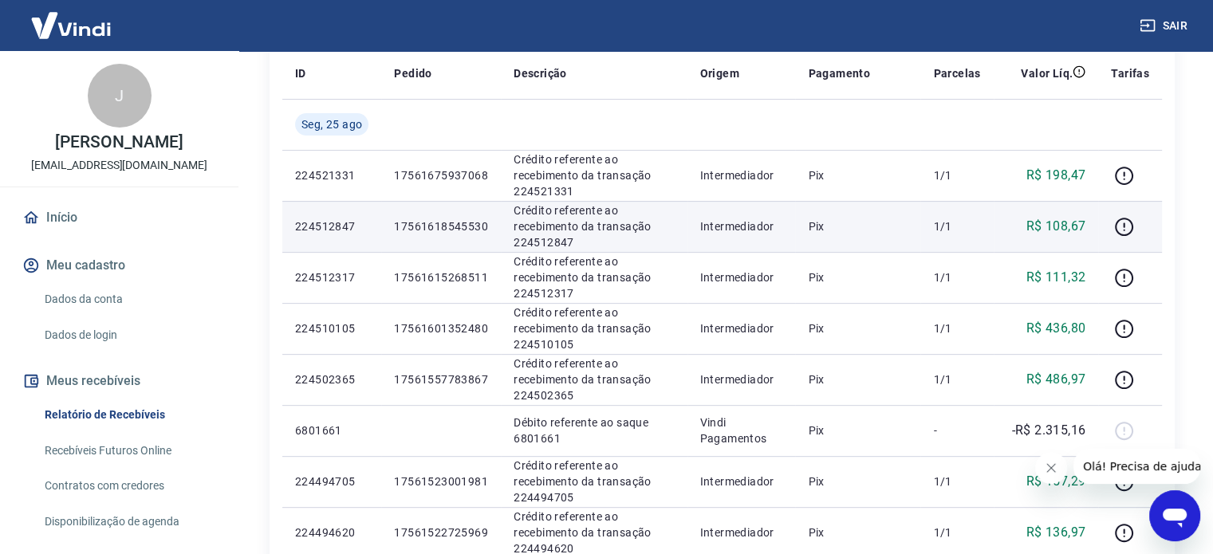
click at [1052, 227] on p "R$ 108,67" at bounding box center [1056, 226] width 60 height 19
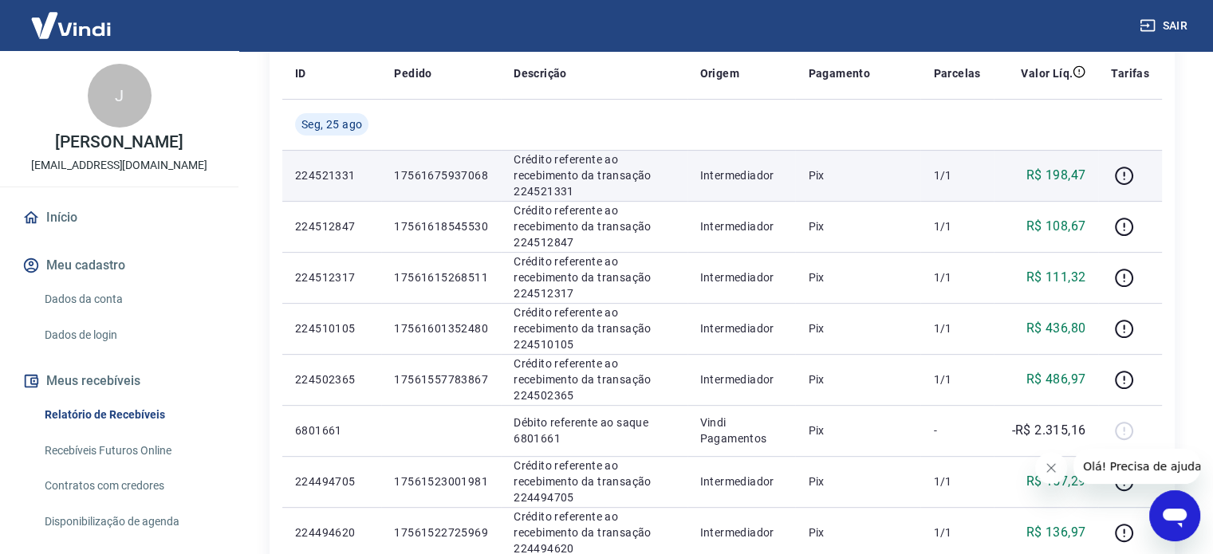
click at [1062, 177] on p "R$ 198,47" at bounding box center [1056, 175] width 60 height 19
click at [1070, 167] on p "R$ 198,47" at bounding box center [1056, 175] width 60 height 19
click at [1070, 178] on p "R$ 198,47" at bounding box center [1056, 175] width 60 height 19
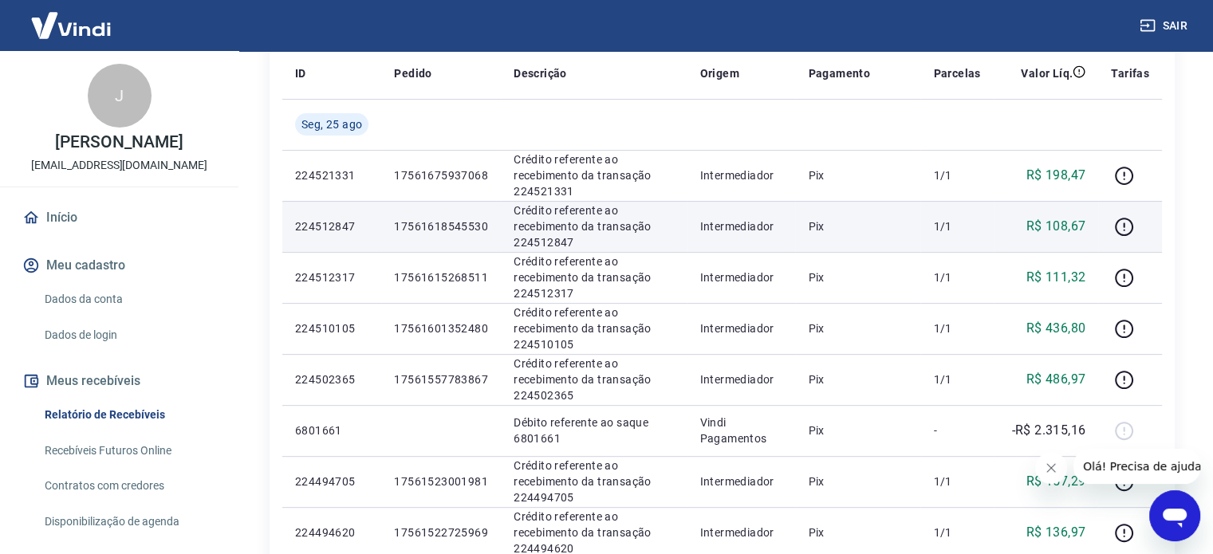
click at [1061, 227] on p "R$ 108,67" at bounding box center [1056, 226] width 60 height 19
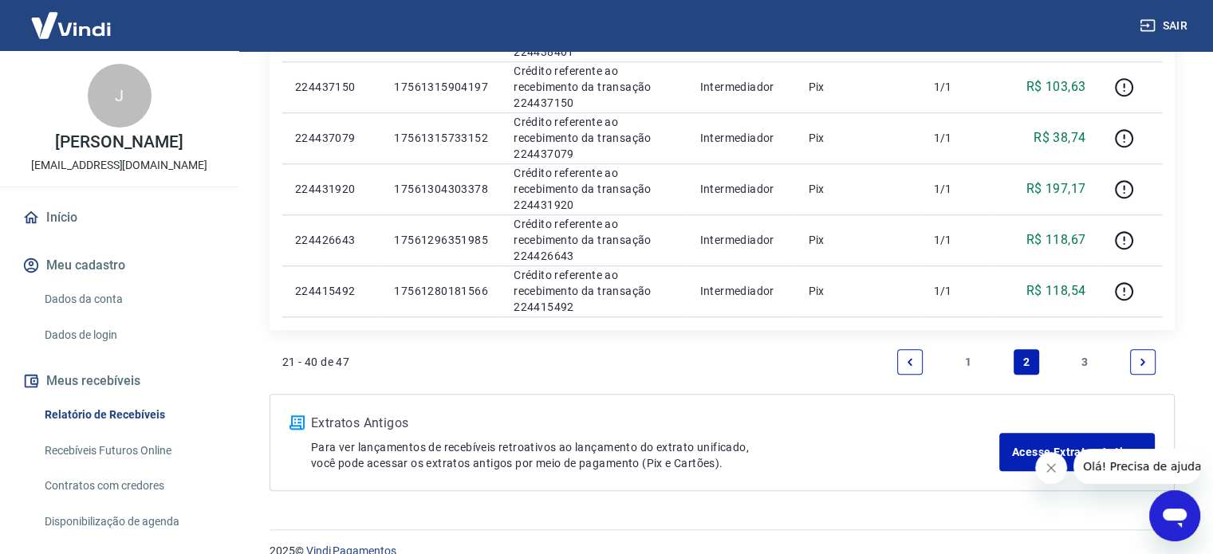
scroll to position [1458, 0]
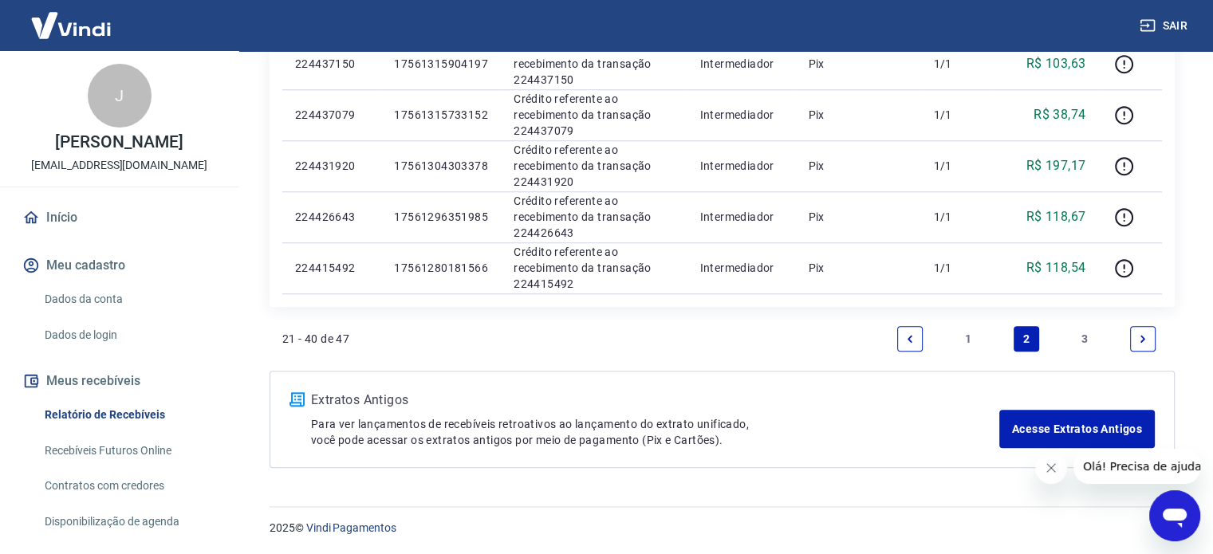
click at [978, 340] on link "1" at bounding box center [968, 339] width 26 height 26
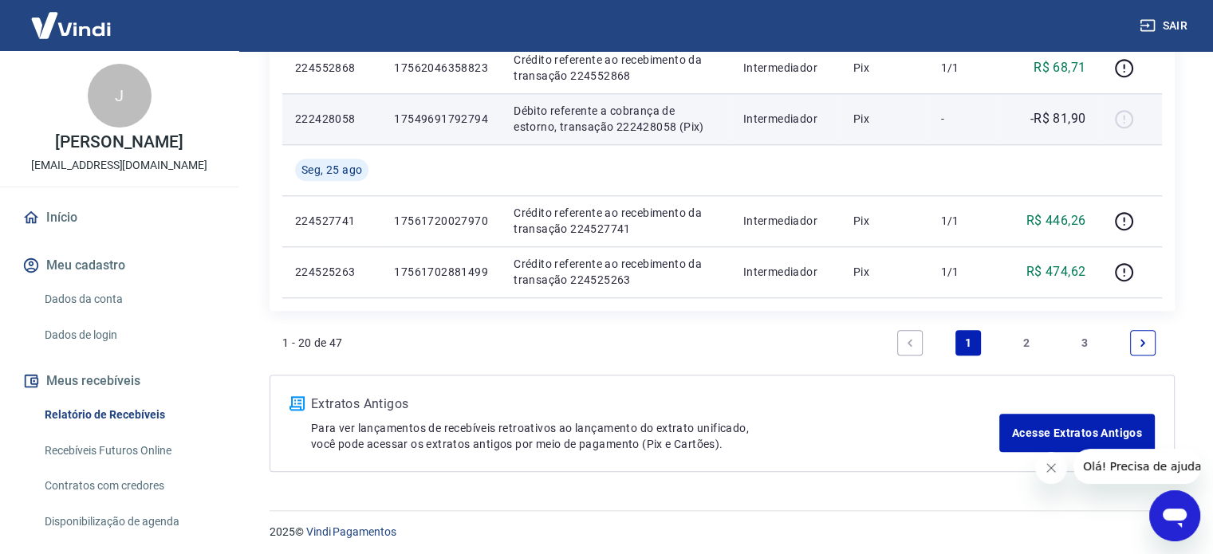
scroll to position [1510, 0]
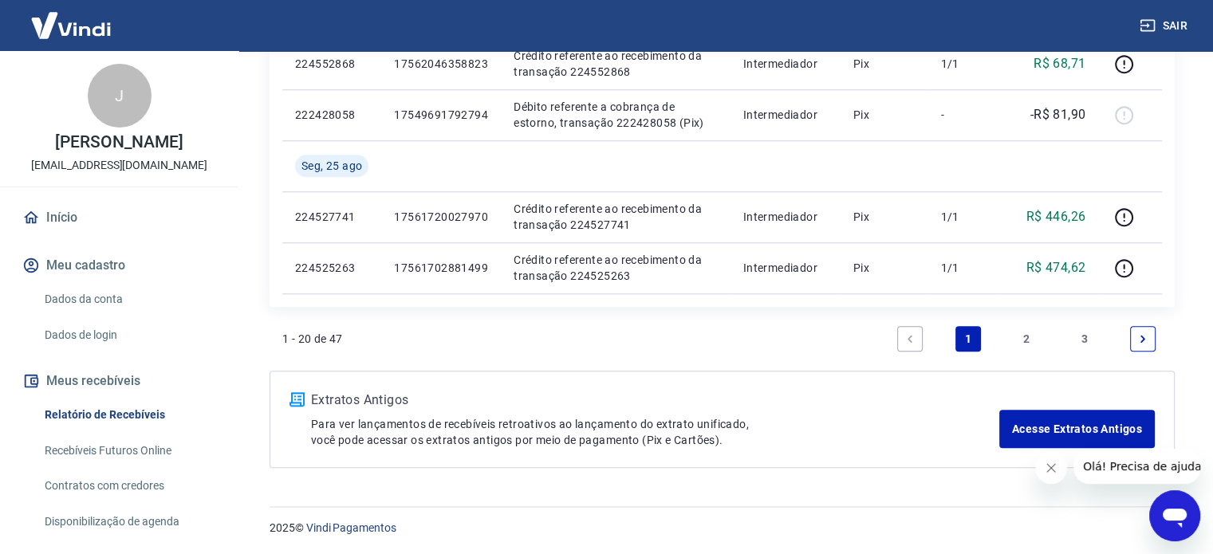
click at [1027, 336] on link "2" at bounding box center [1027, 339] width 26 height 26
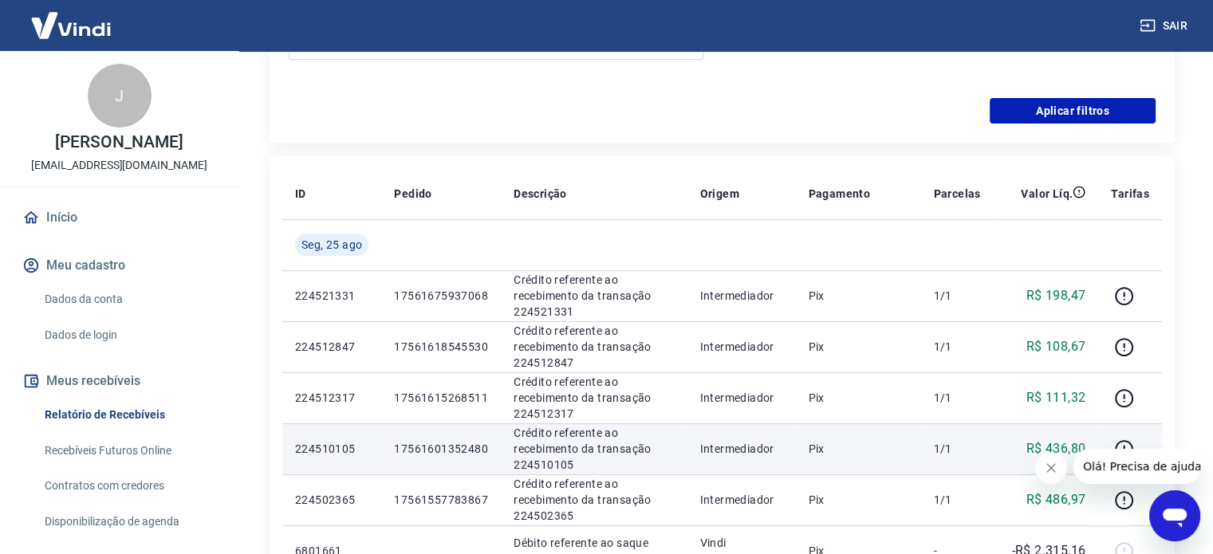
scroll to position [581, 0]
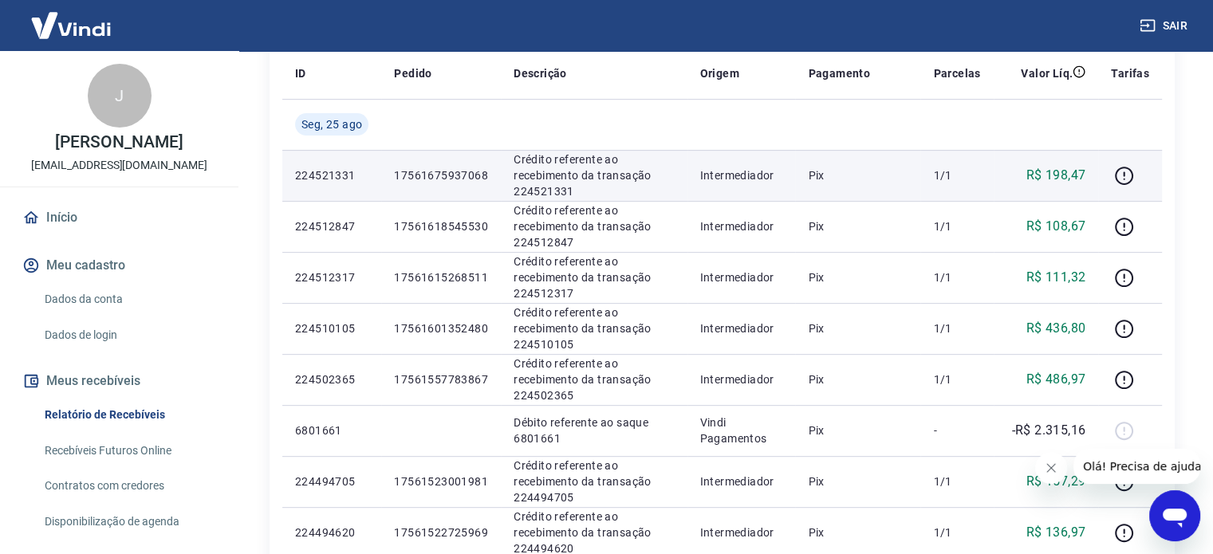
click at [1070, 175] on p "R$ 198,47" at bounding box center [1056, 175] width 60 height 19
click at [1126, 178] on icon "button" at bounding box center [1124, 176] width 20 height 20
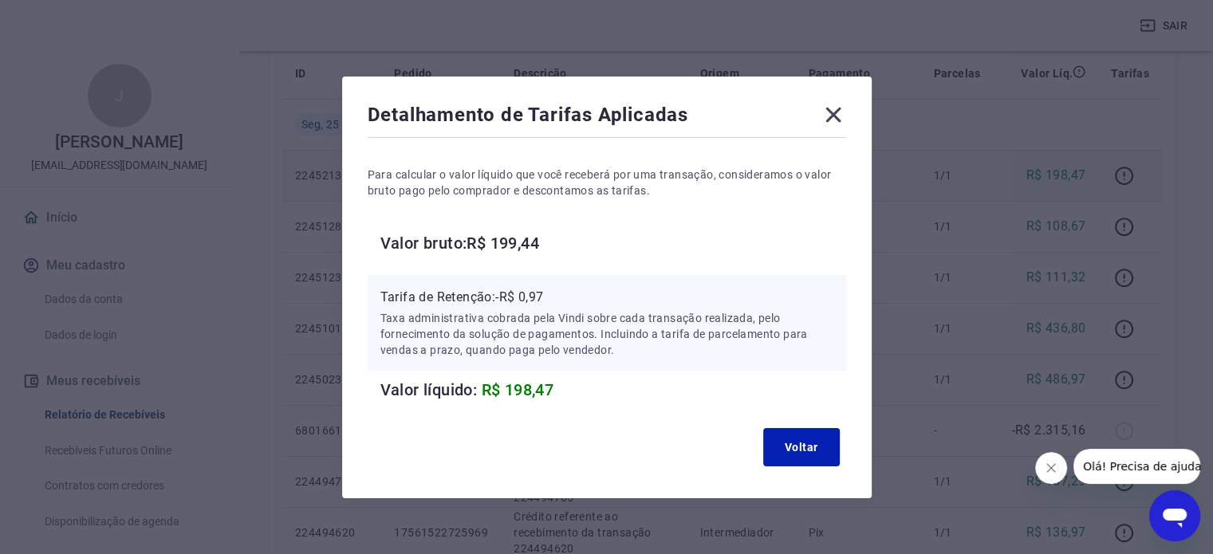
click at [523, 234] on h6 "Valor bruto: R$ 199,44" at bounding box center [613, 243] width 466 height 26
click at [836, 108] on icon at bounding box center [834, 115] width 26 height 26
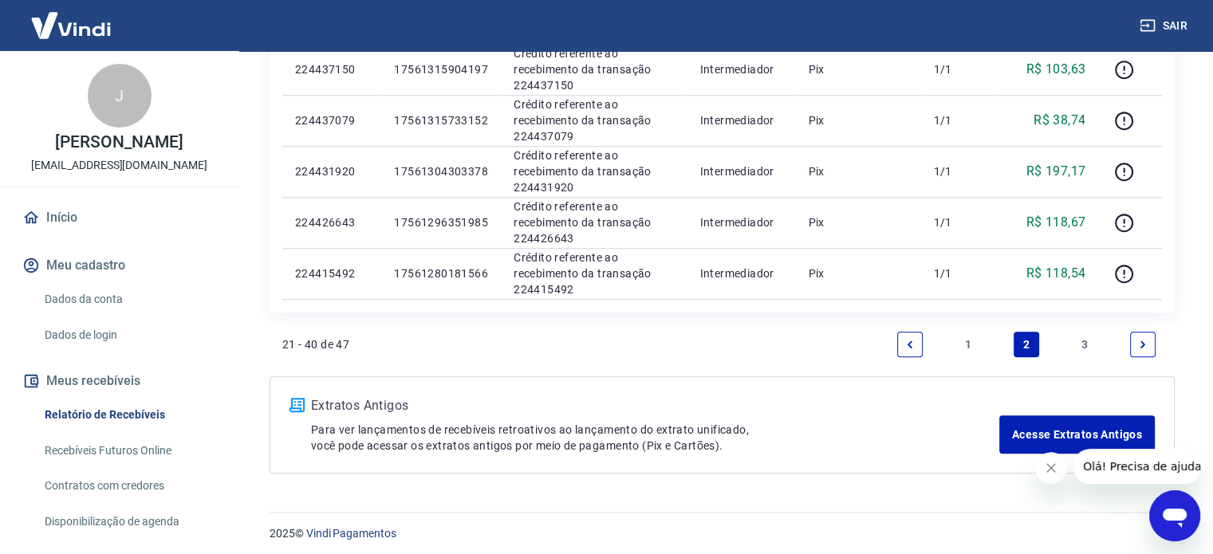
scroll to position [1458, 0]
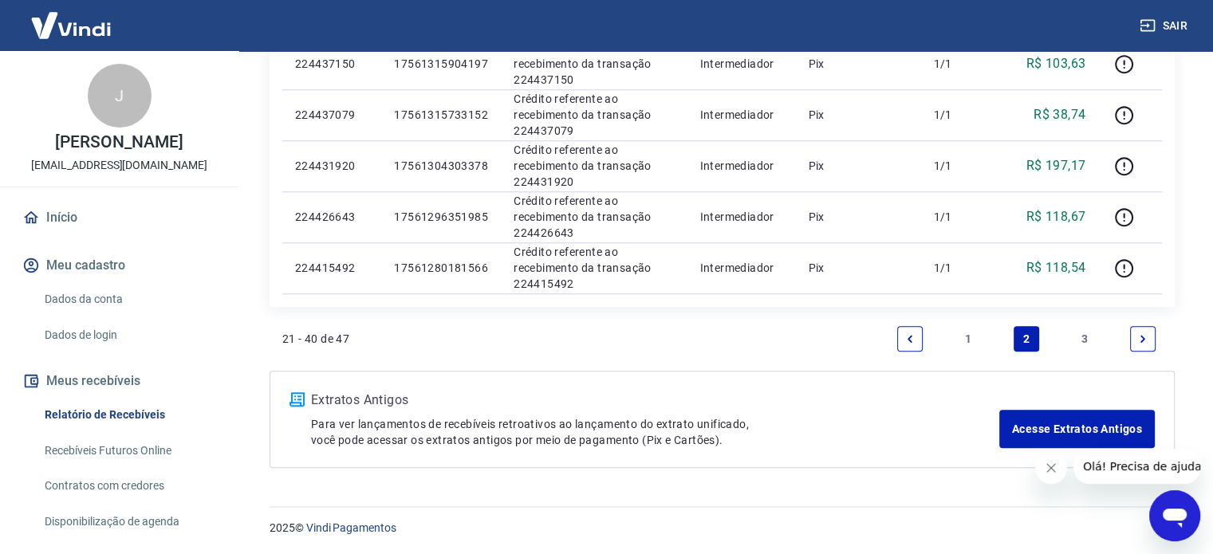
click at [969, 343] on link "1" at bounding box center [968, 339] width 26 height 26
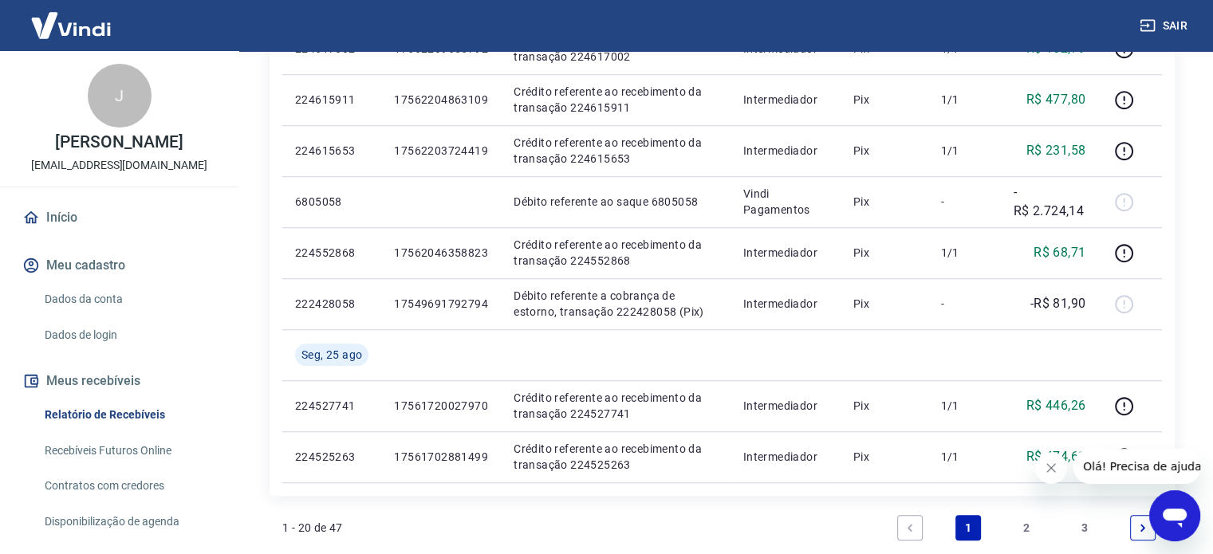
scroll to position [1270, 0]
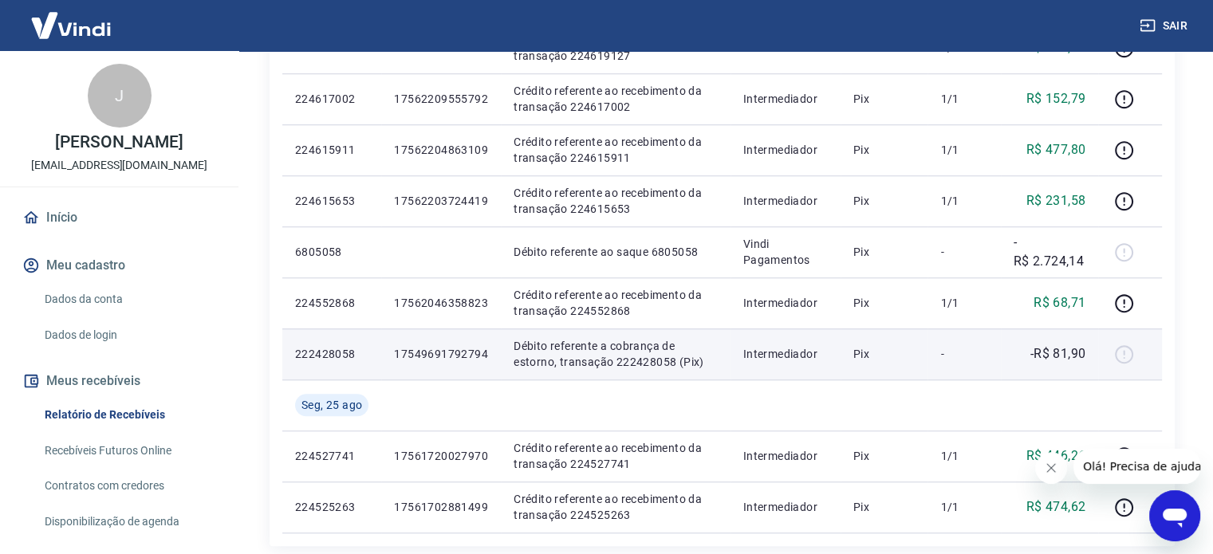
click at [1069, 351] on p "-R$ 81,90" at bounding box center [1058, 353] width 56 height 19
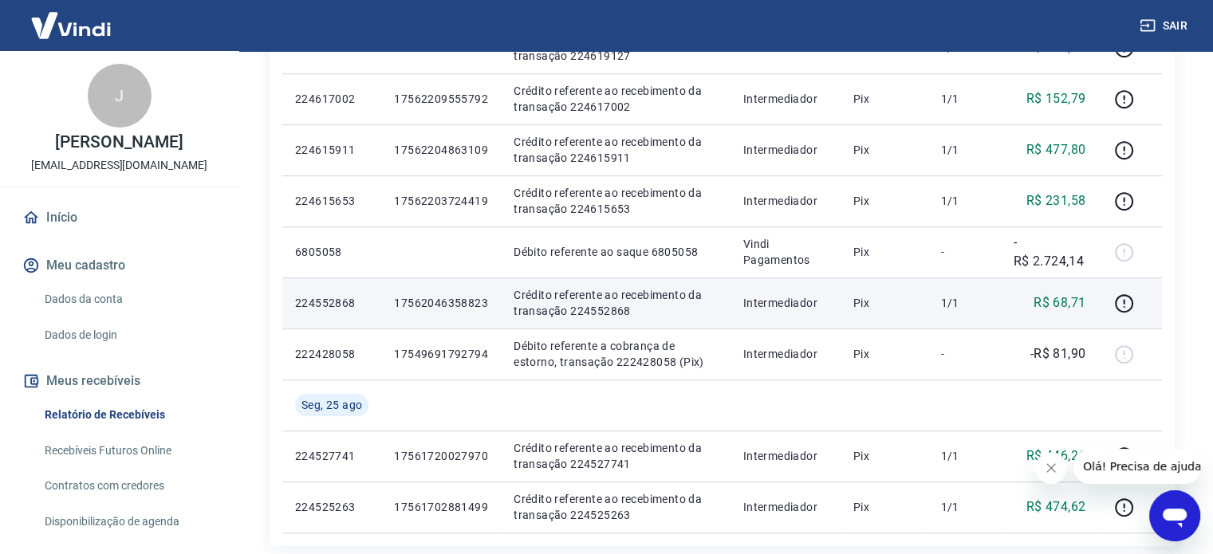
click at [1062, 299] on p "R$ 68,71" at bounding box center [1059, 302] width 52 height 19
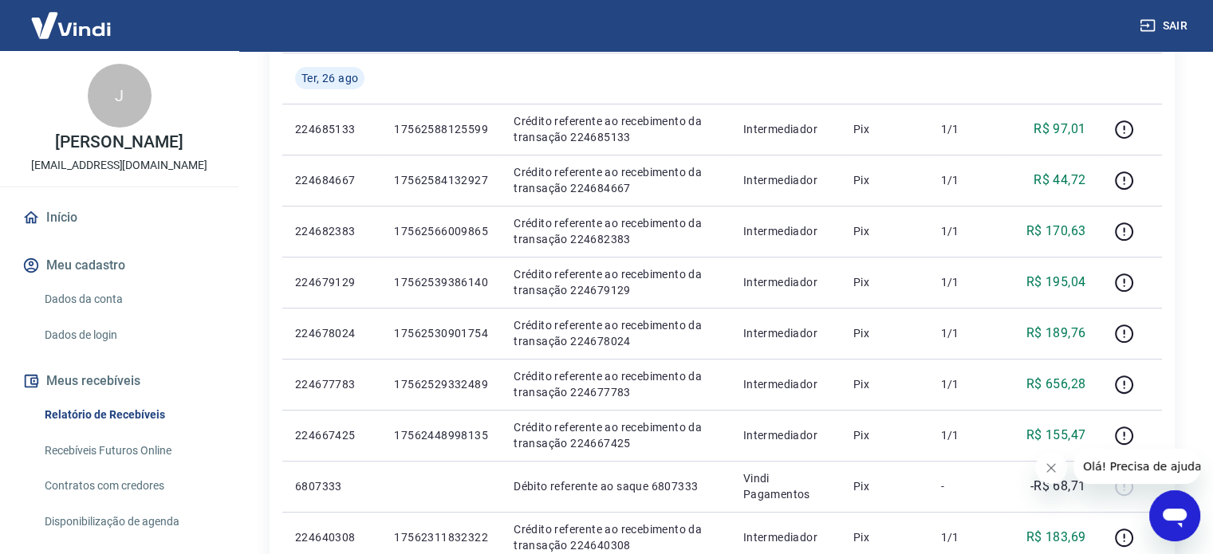
scroll to position [0, 0]
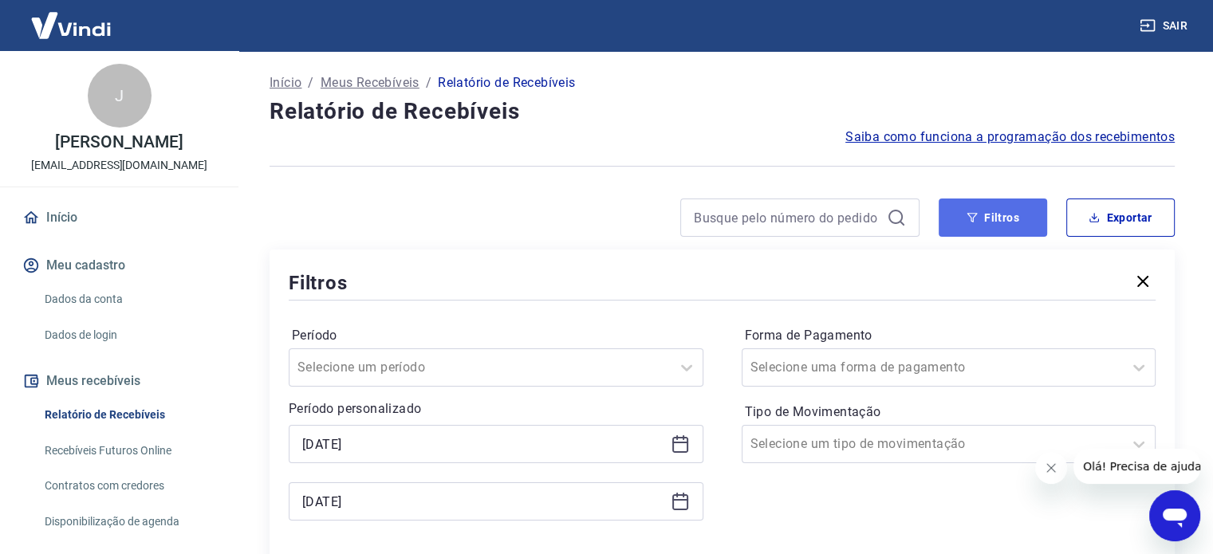
click at [989, 232] on button "Filtros" at bounding box center [993, 218] width 108 height 38
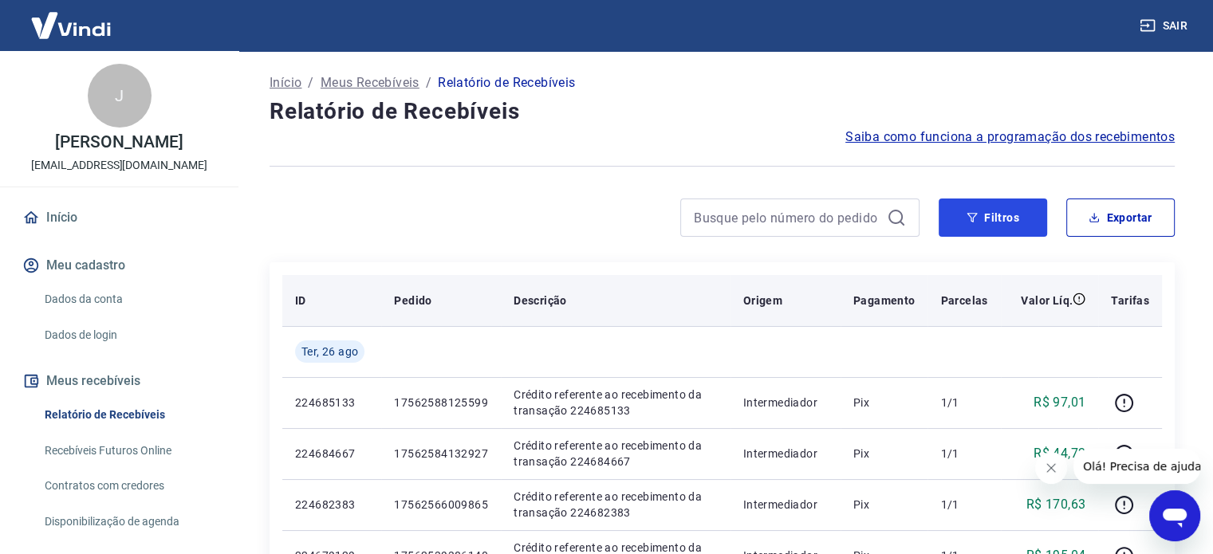
scroll to position [80, 0]
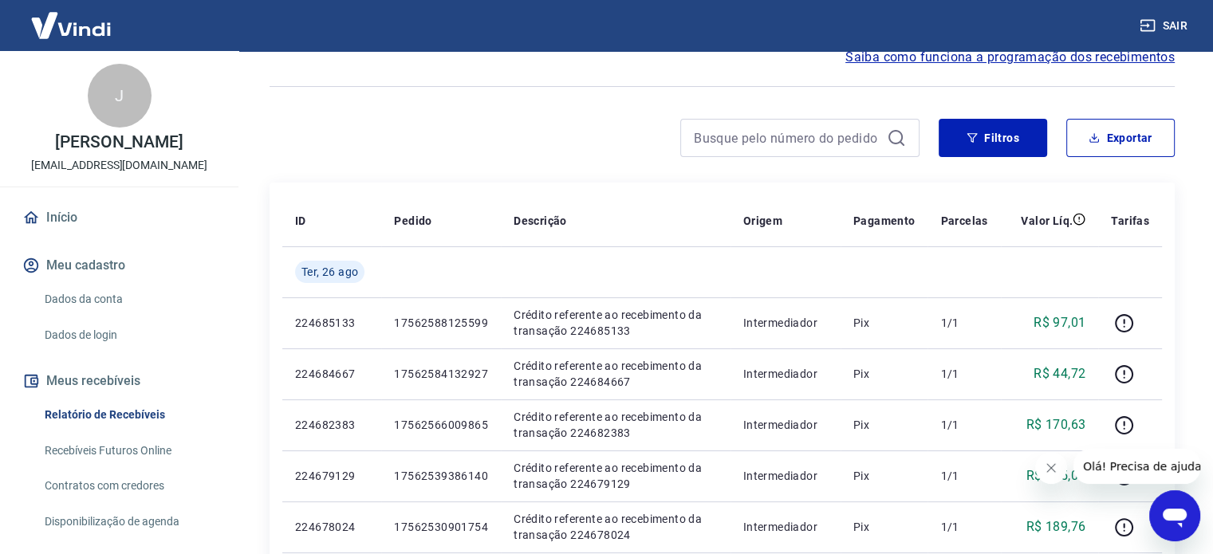
click at [995, 136] on button "Filtros" at bounding box center [993, 138] width 108 height 38
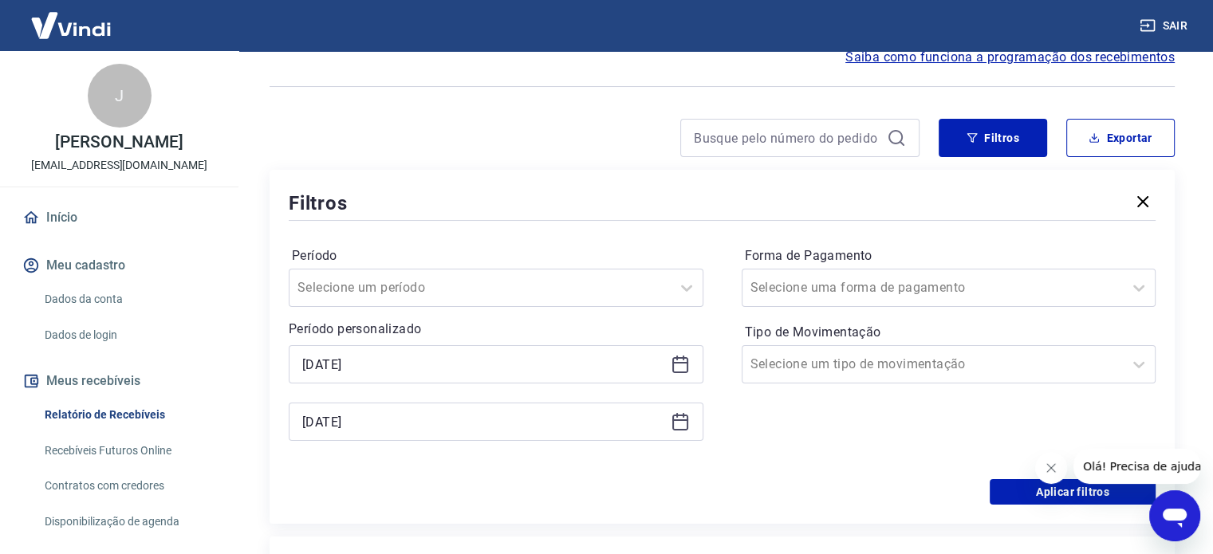
click at [676, 363] on icon at bounding box center [680, 363] width 16 height 2
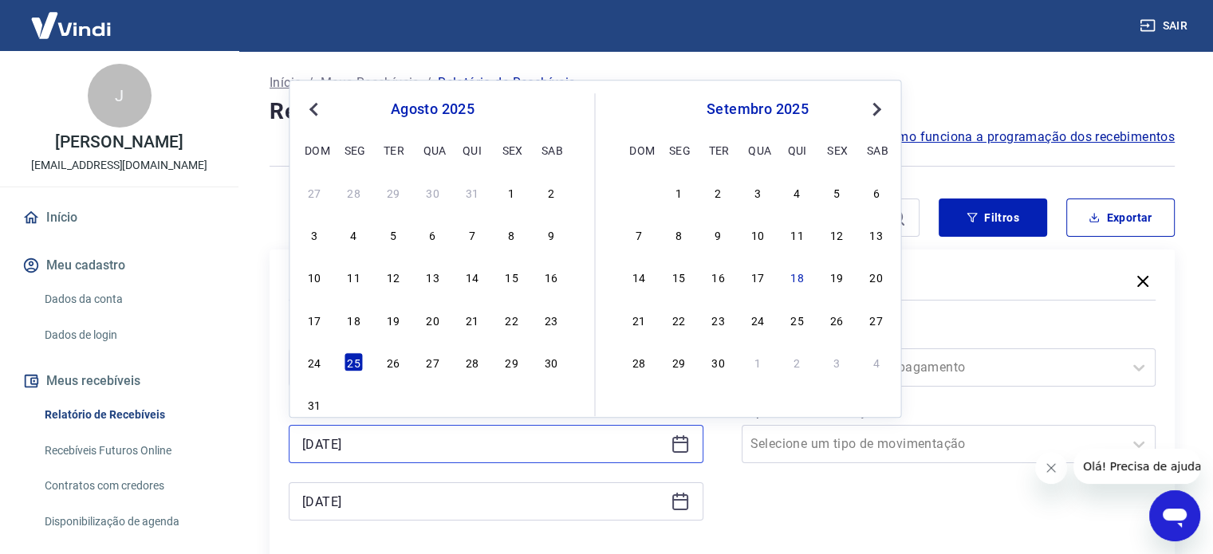
scroll to position [239, 0]
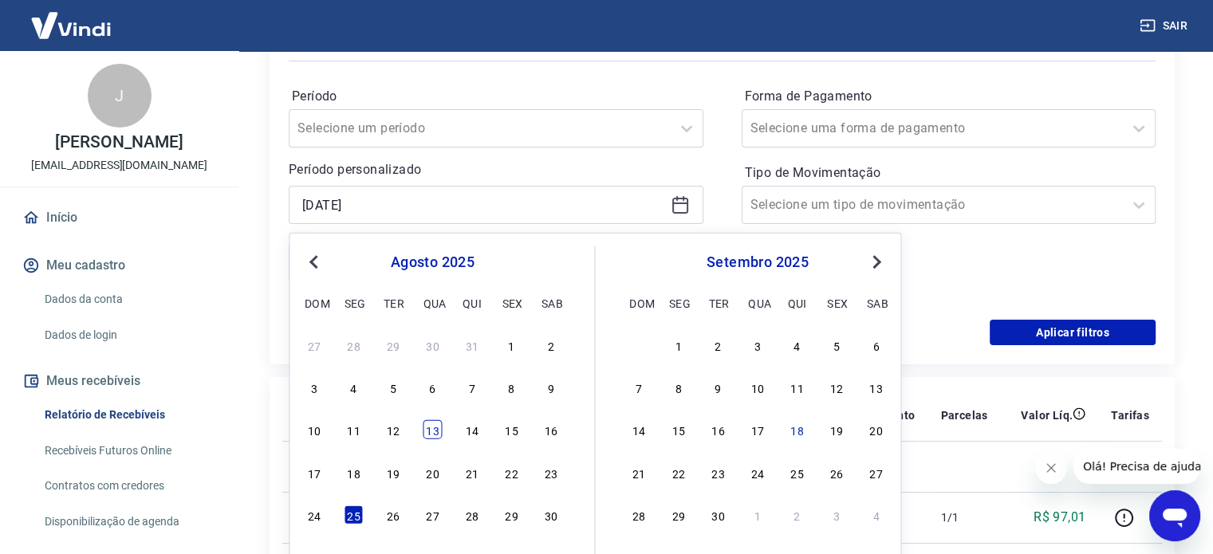
click at [437, 433] on div "13" at bounding box center [432, 429] width 19 height 19
type input "[DATE]"
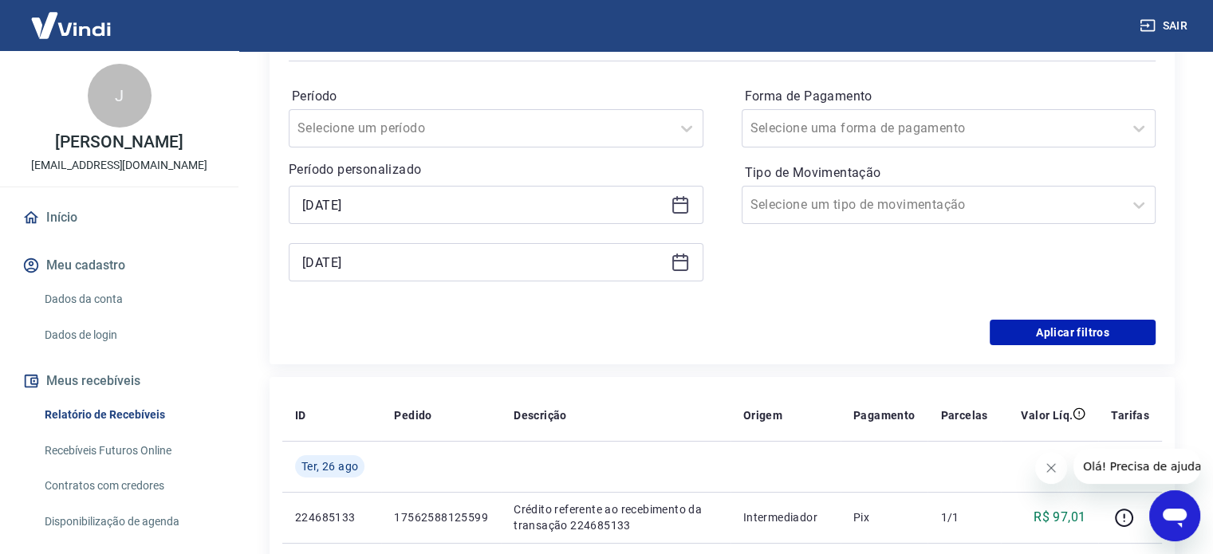
click at [680, 266] on icon at bounding box center [680, 262] width 19 height 19
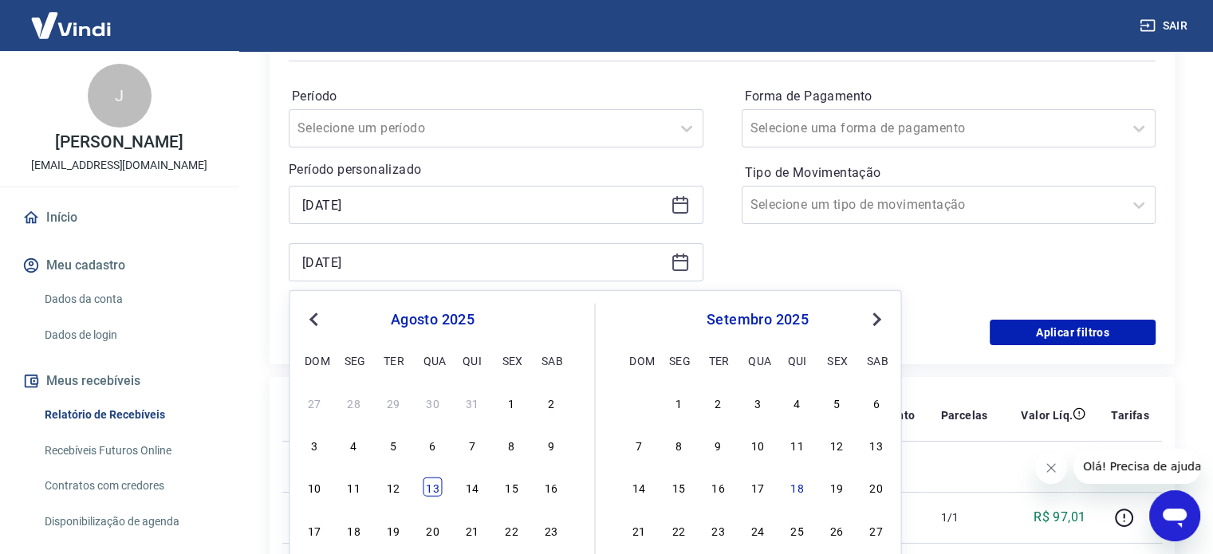
click at [427, 487] on div "13" at bounding box center [432, 487] width 19 height 19
type input "[DATE]"
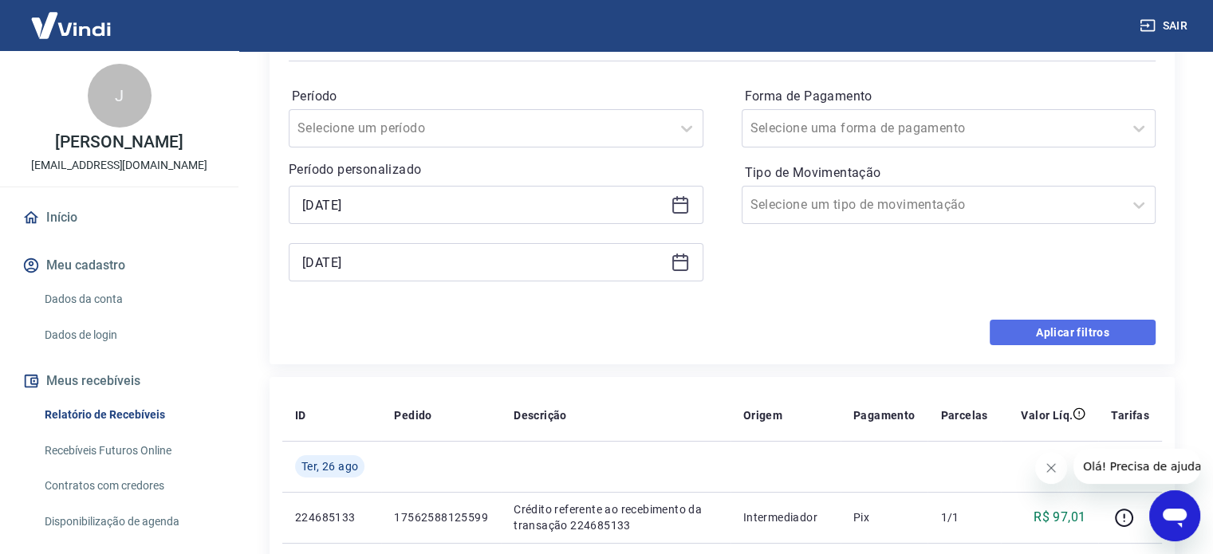
click at [1088, 333] on button "Aplicar filtros" at bounding box center [1073, 333] width 166 height 26
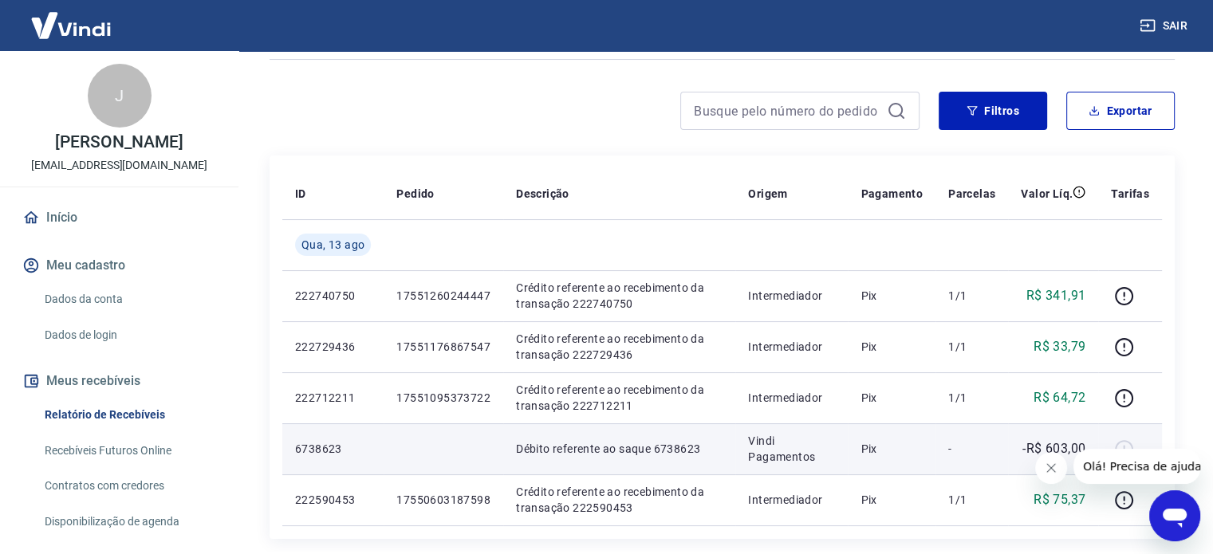
scroll to position [80, 0]
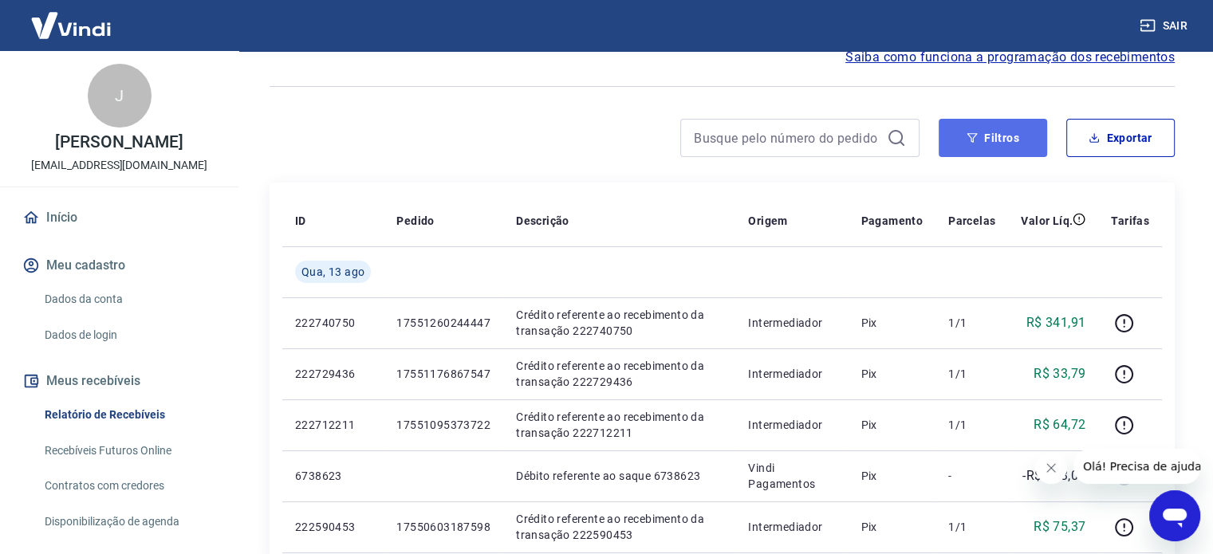
click at [995, 151] on button "Filtros" at bounding box center [993, 138] width 108 height 38
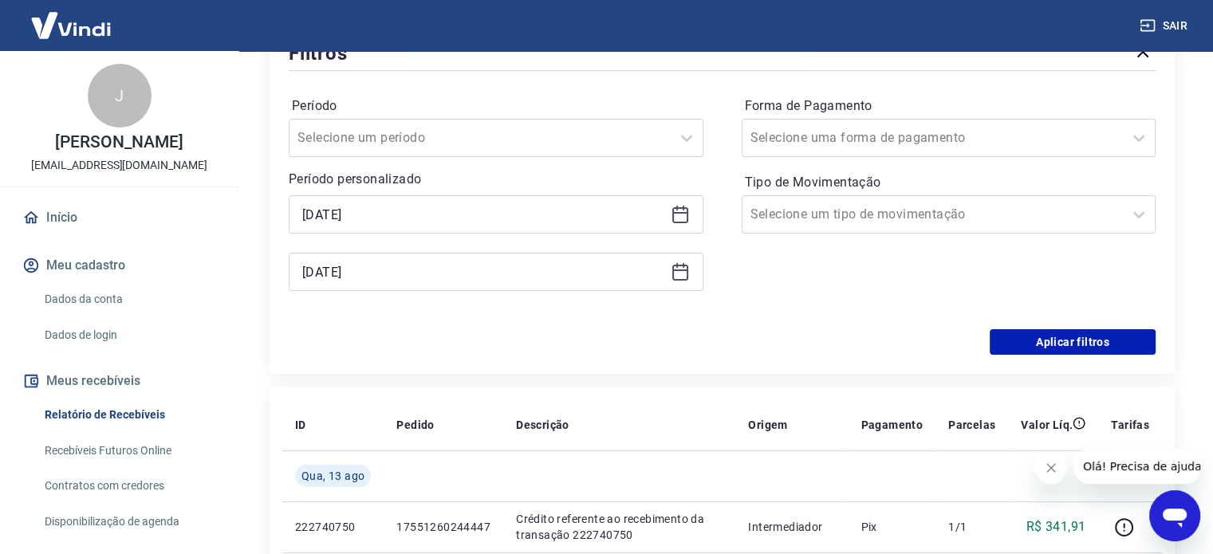
scroll to position [239, 0]
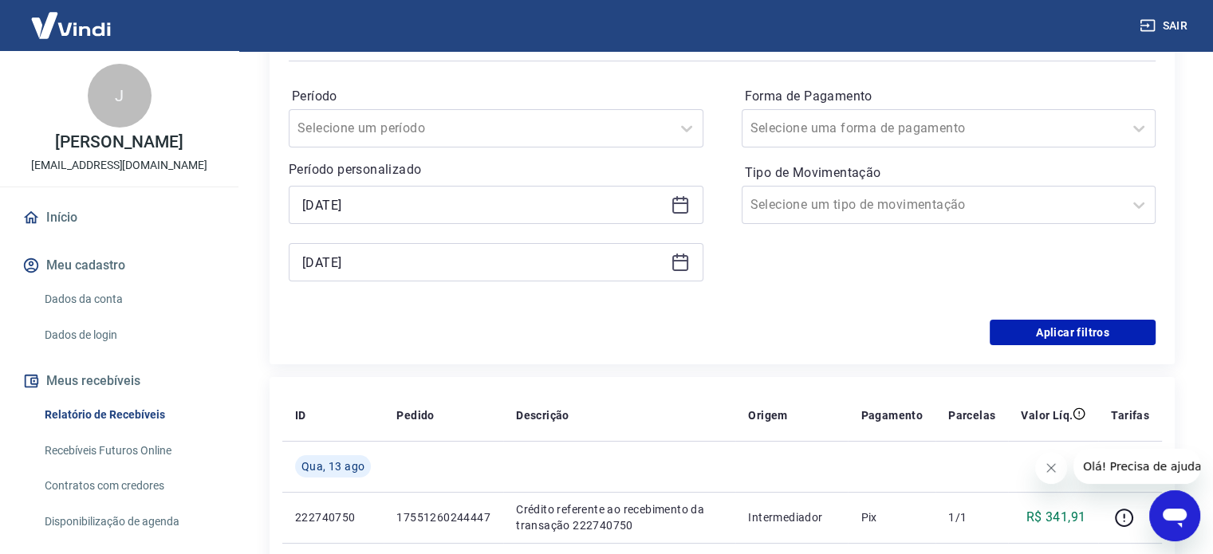
click at [682, 265] on icon at bounding box center [680, 262] width 19 height 19
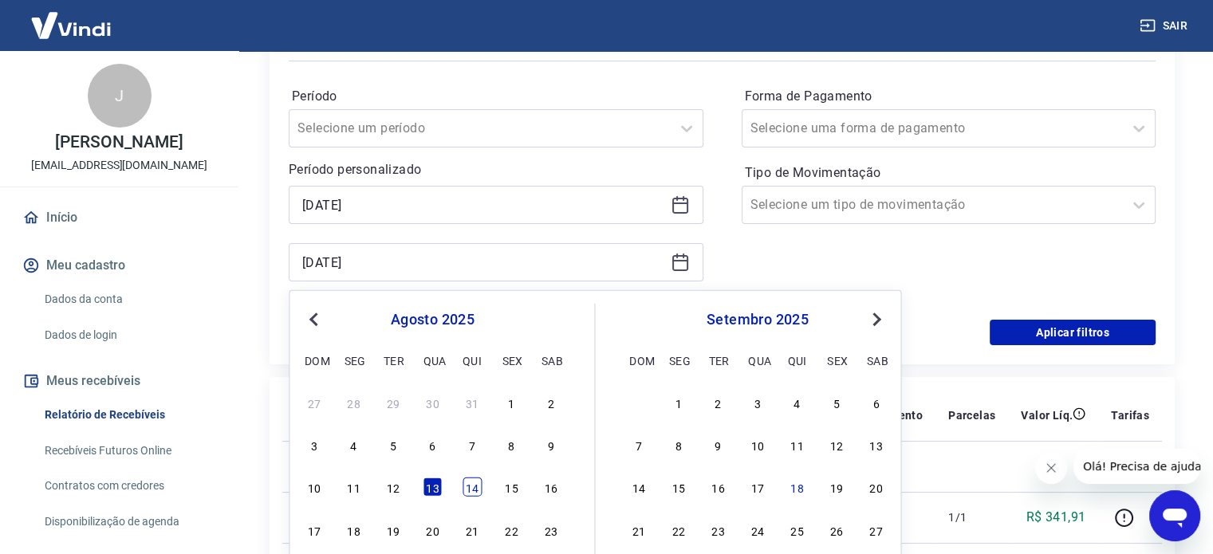
click at [470, 489] on div "14" at bounding box center [472, 487] width 19 height 19
type input "[DATE]"
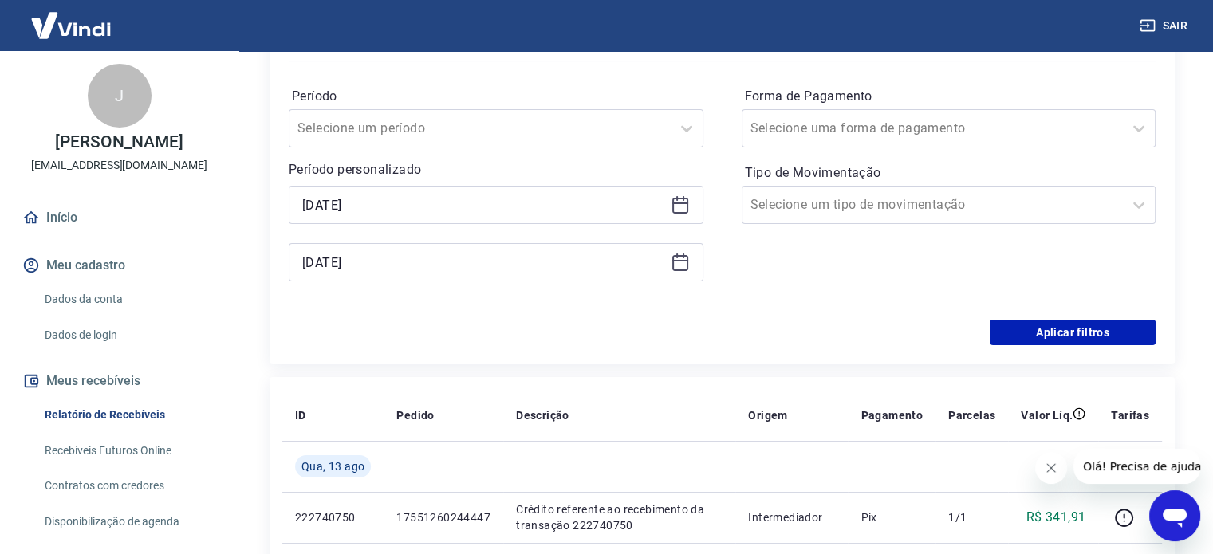
click at [676, 211] on icon at bounding box center [680, 204] width 19 height 19
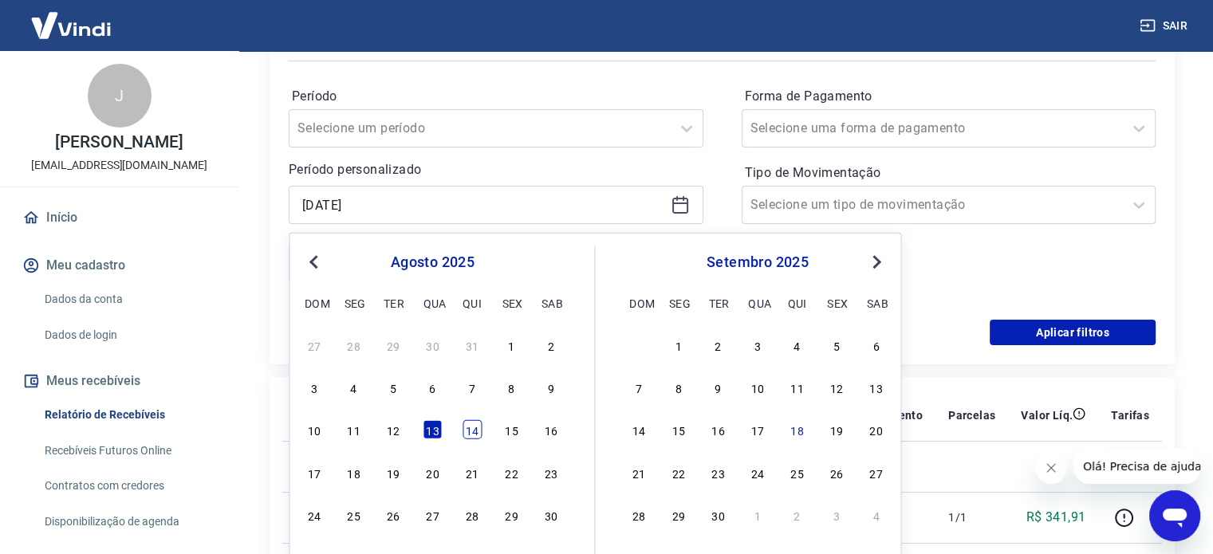
click at [473, 436] on div "14" at bounding box center [472, 429] width 19 height 19
type input "[DATE]"
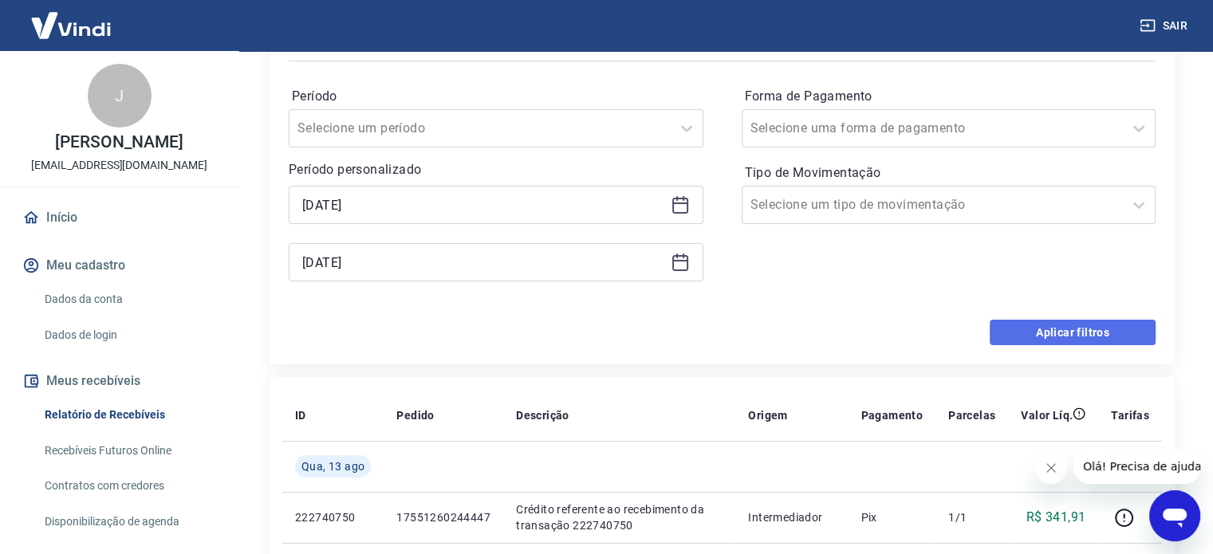
click at [1043, 337] on button "Aplicar filtros" at bounding box center [1073, 333] width 166 height 26
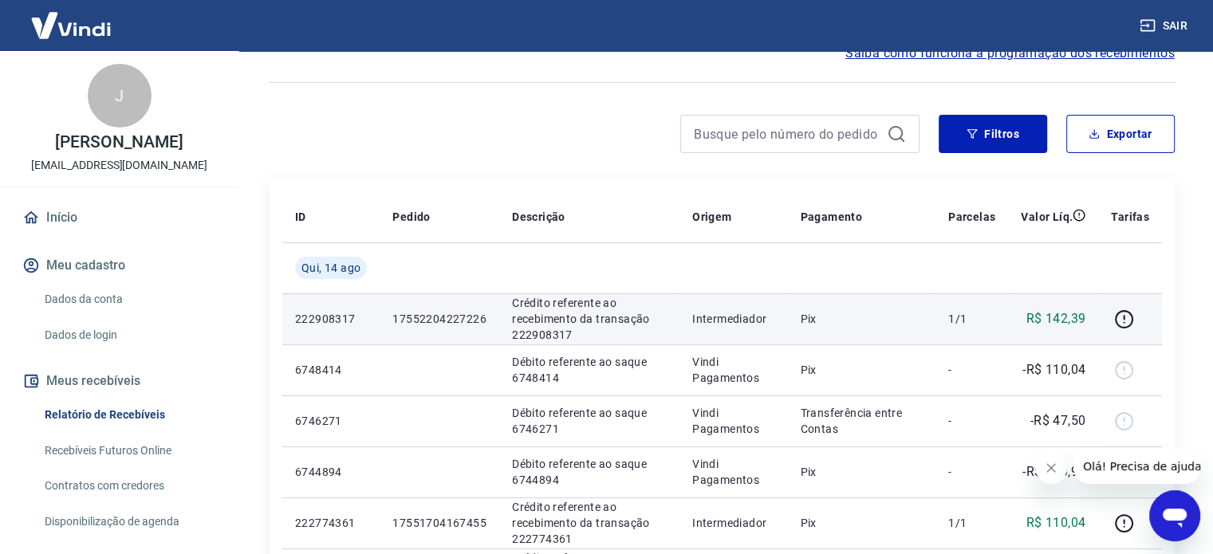
scroll to position [80, 0]
